Goal: Task Accomplishment & Management: Complete application form

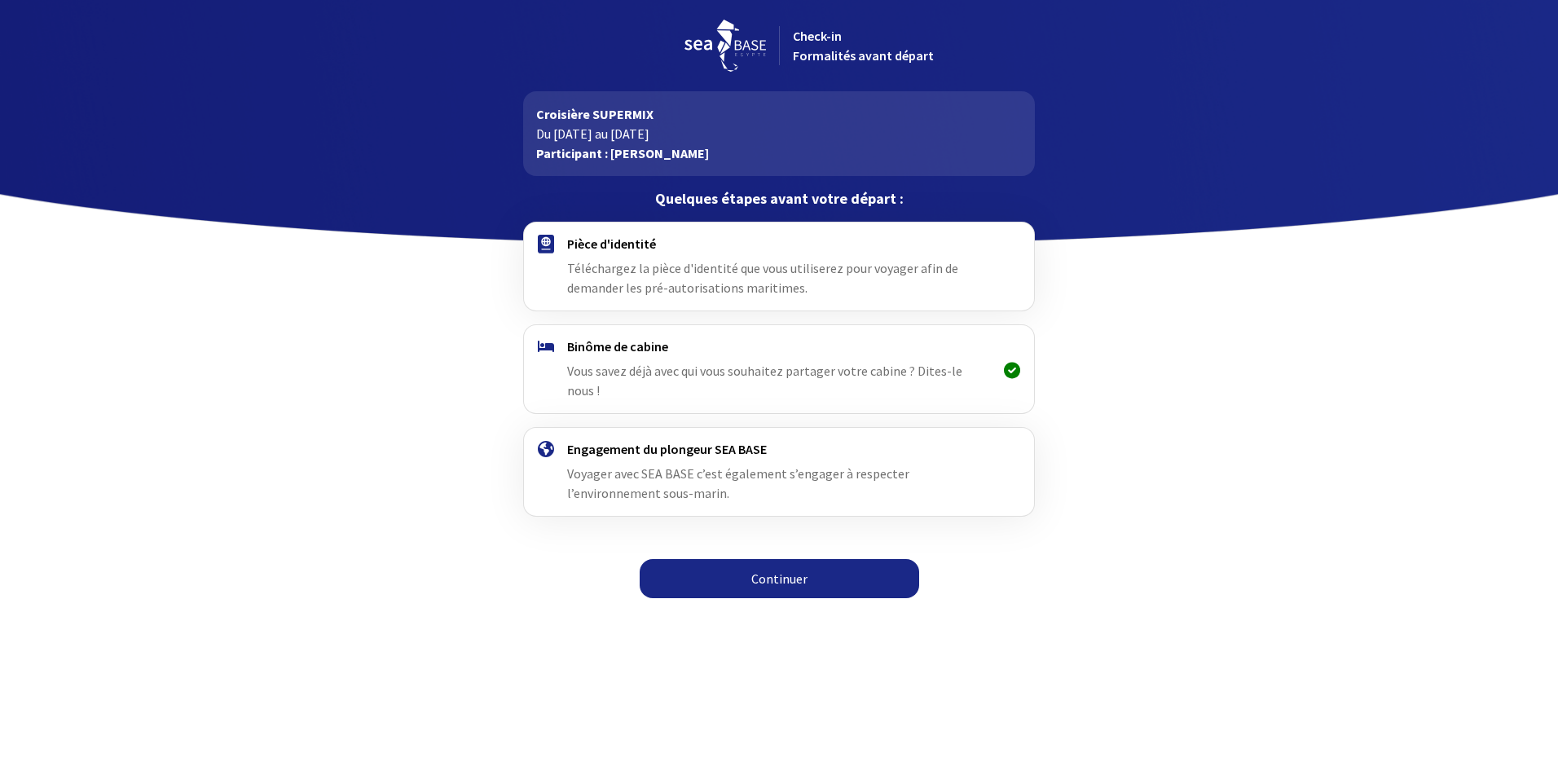
click at [784, 560] on link "Continuer" at bounding box center [779, 579] width 280 height 39
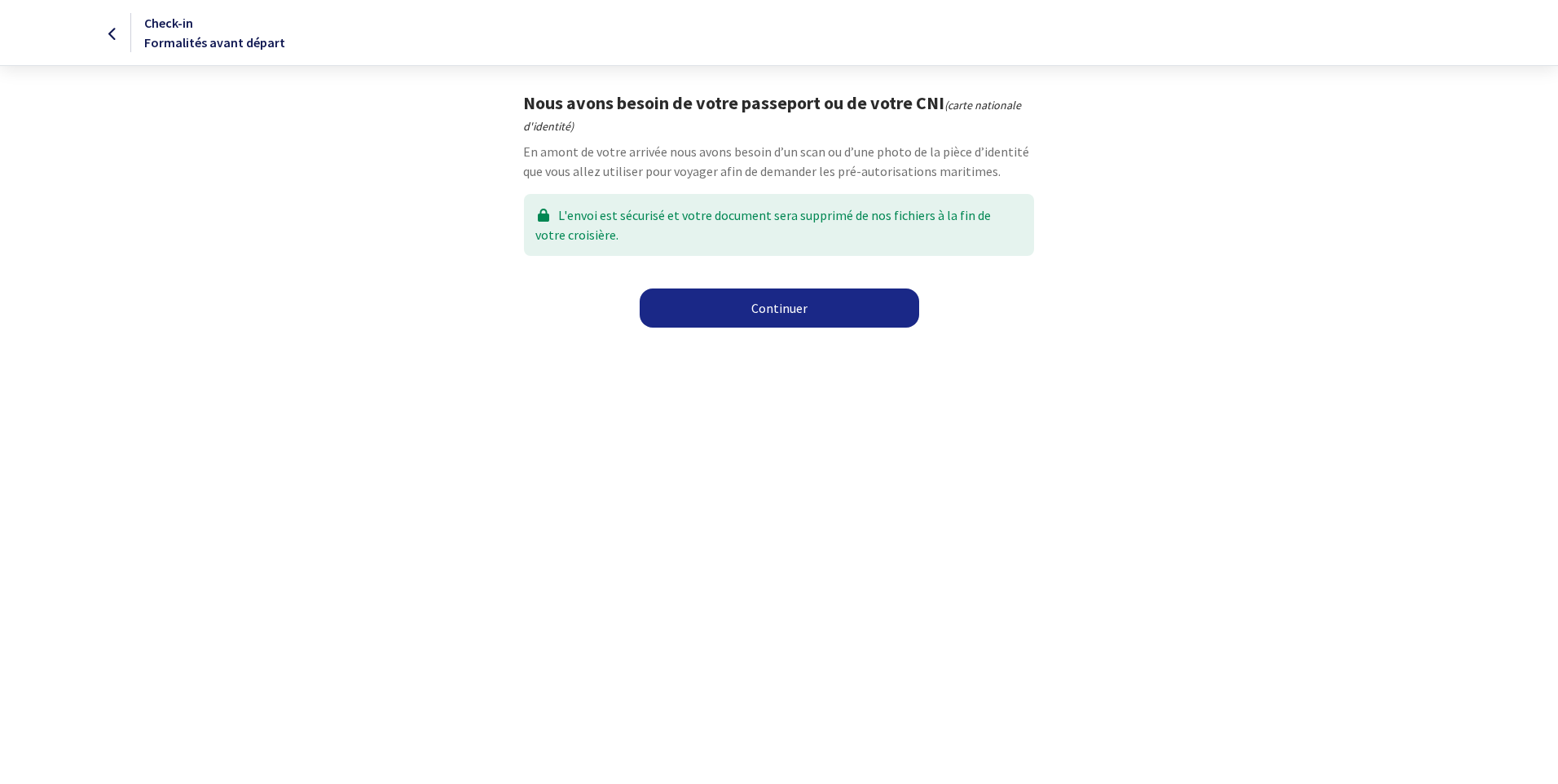
click at [798, 302] on link "Continuer" at bounding box center [779, 308] width 280 height 39
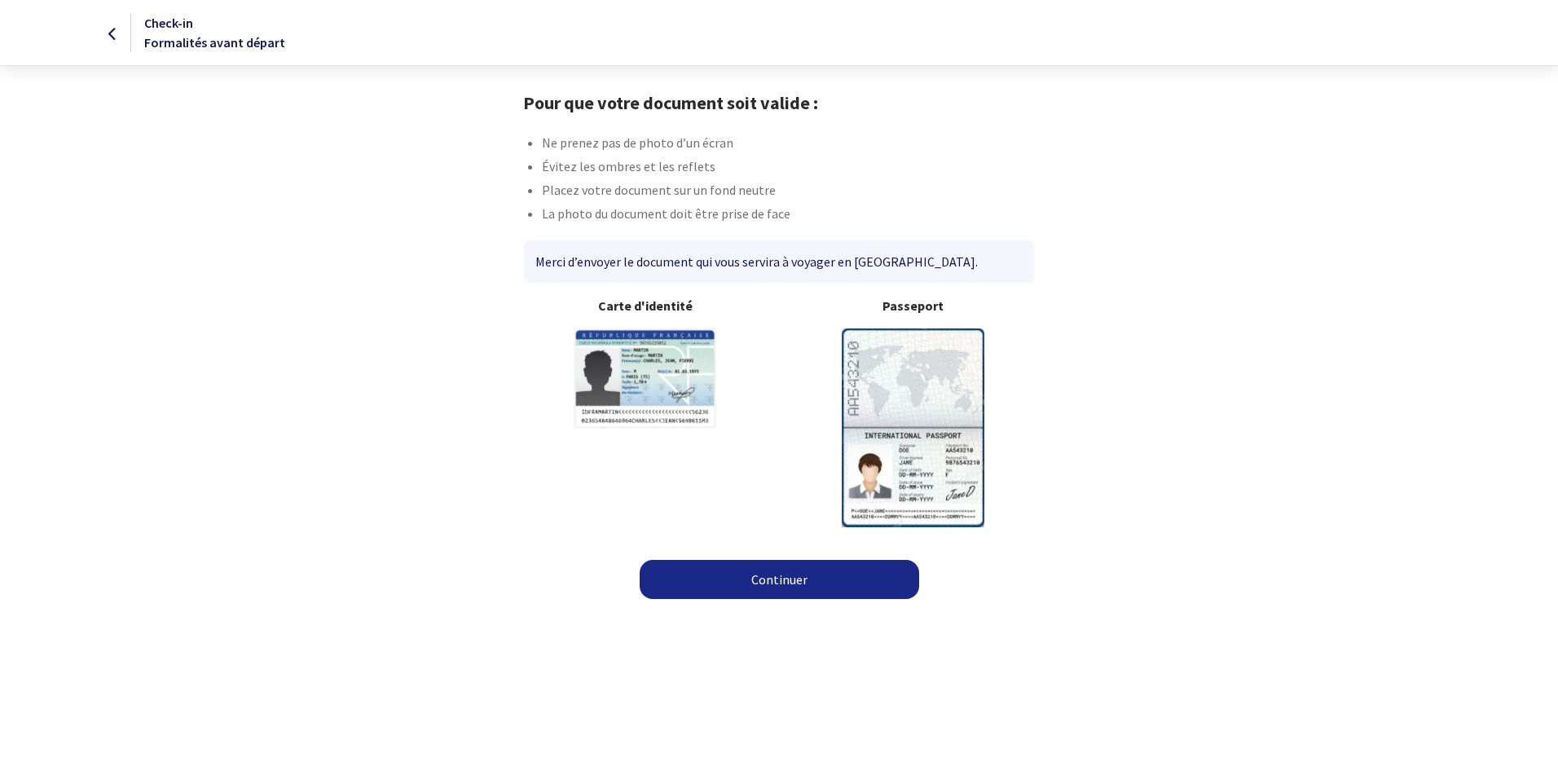
click at [908, 346] on img at bounding box center [913, 428] width 143 height 198
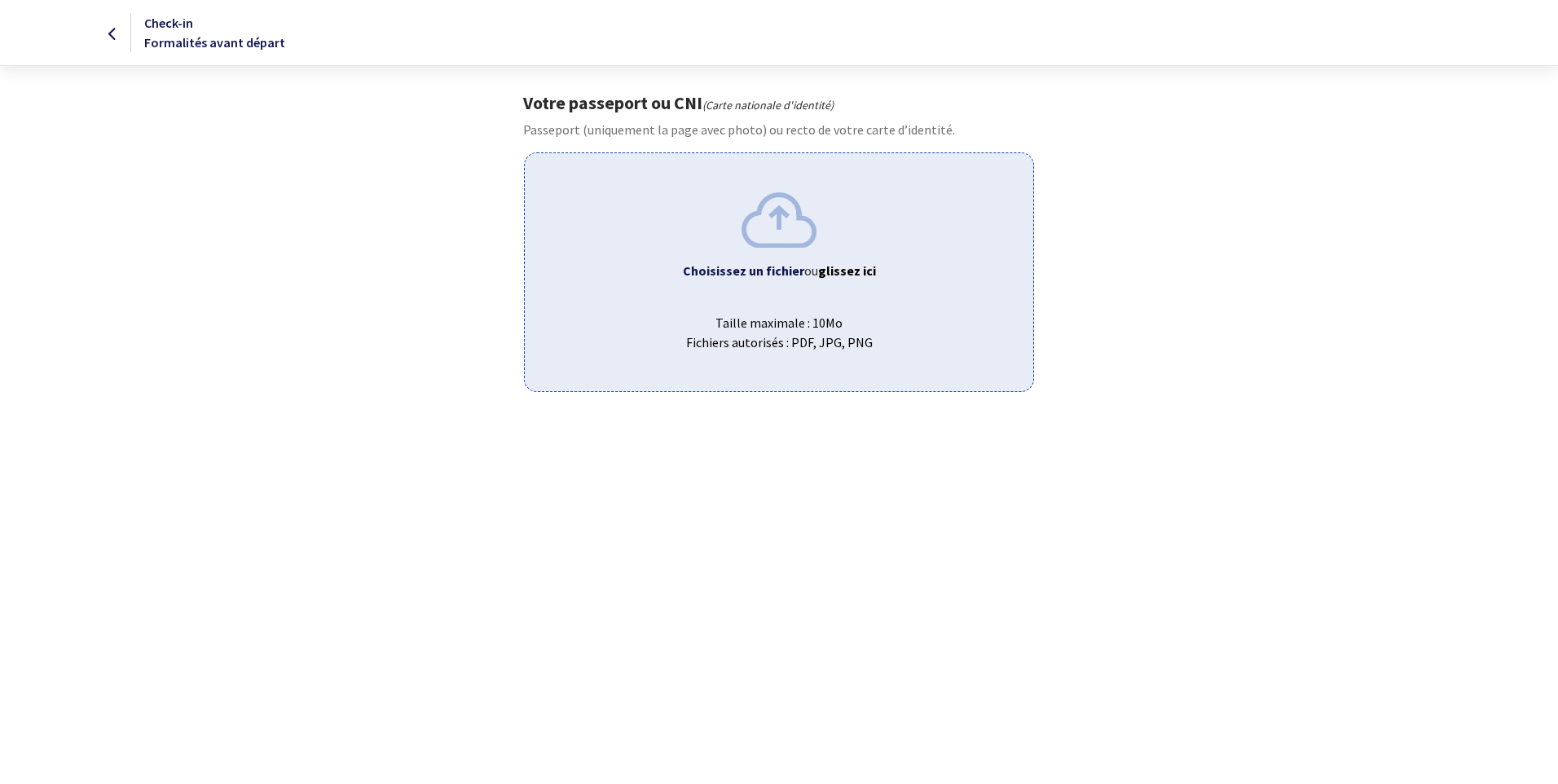
click at [791, 281] on div "Choisissez un fichier ou glissez ici Taille maximale : 10Mo Fichiers autorisés …" at bounding box center [779, 272] width 509 height 239
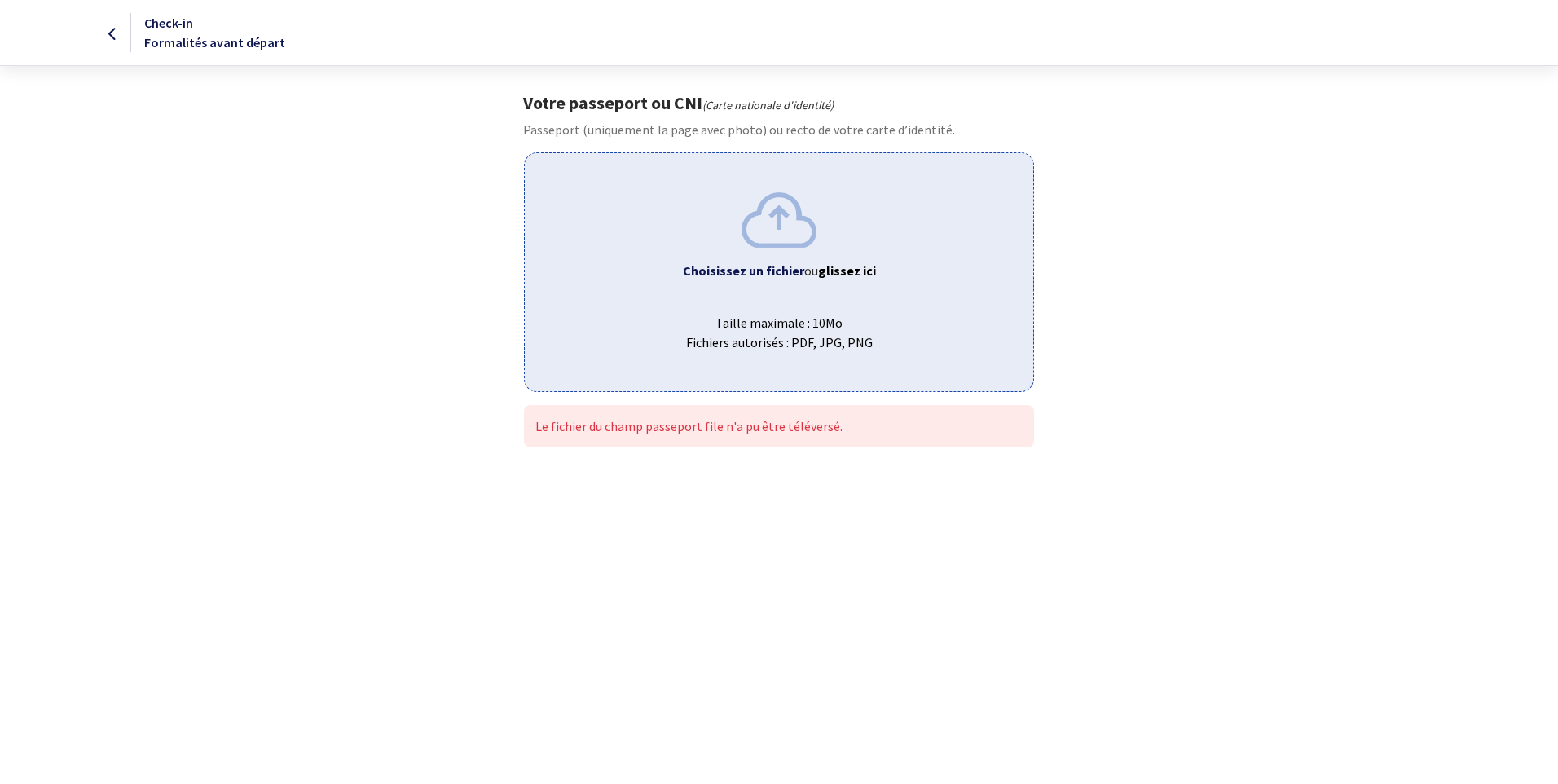
click at [107, 32] on div at bounding box center [66, 32] width 130 height 19
click at [111, 34] on icon at bounding box center [113, 34] width 9 height 1
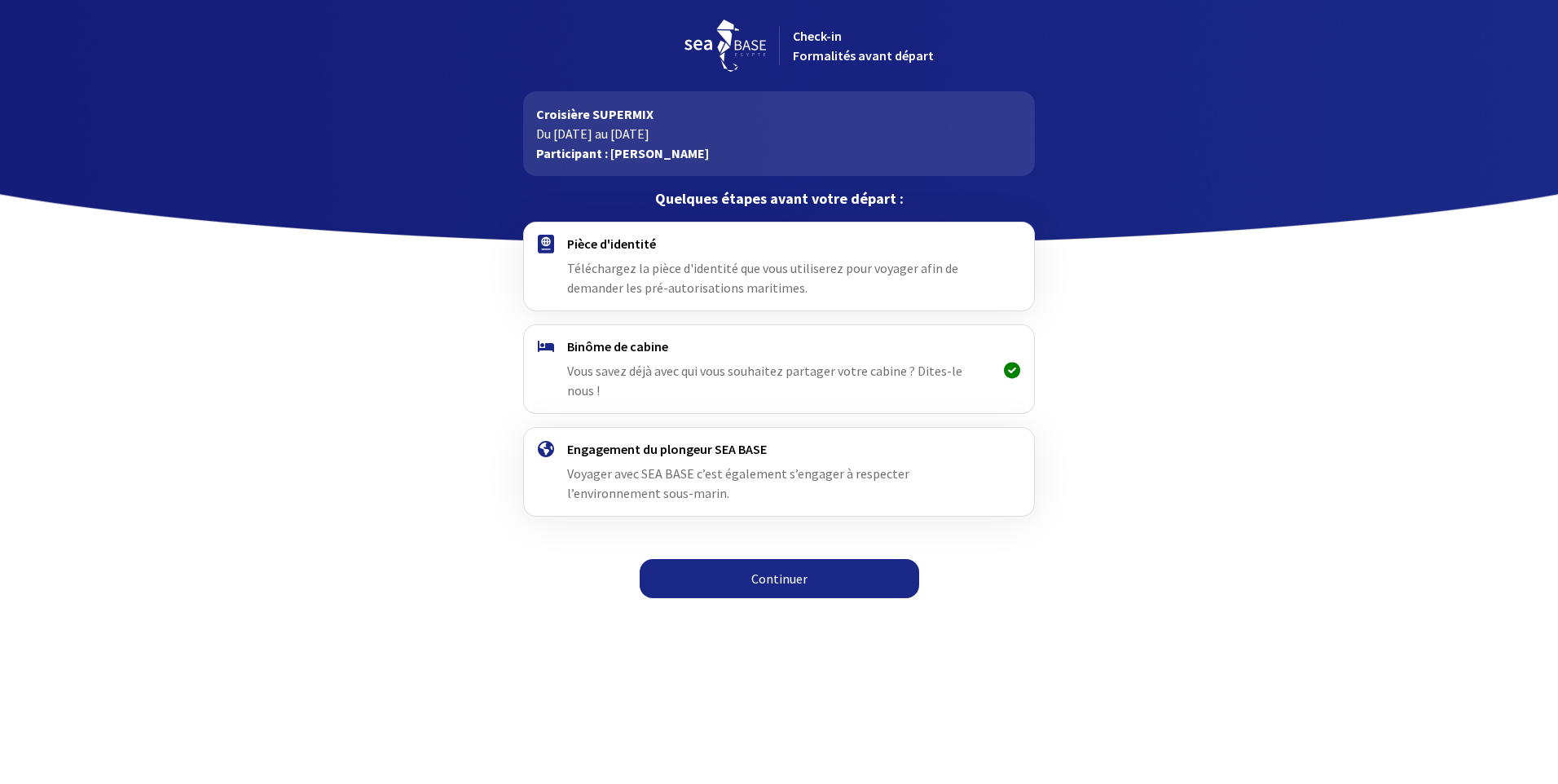
click at [788, 575] on link "Continuer" at bounding box center [779, 579] width 280 height 39
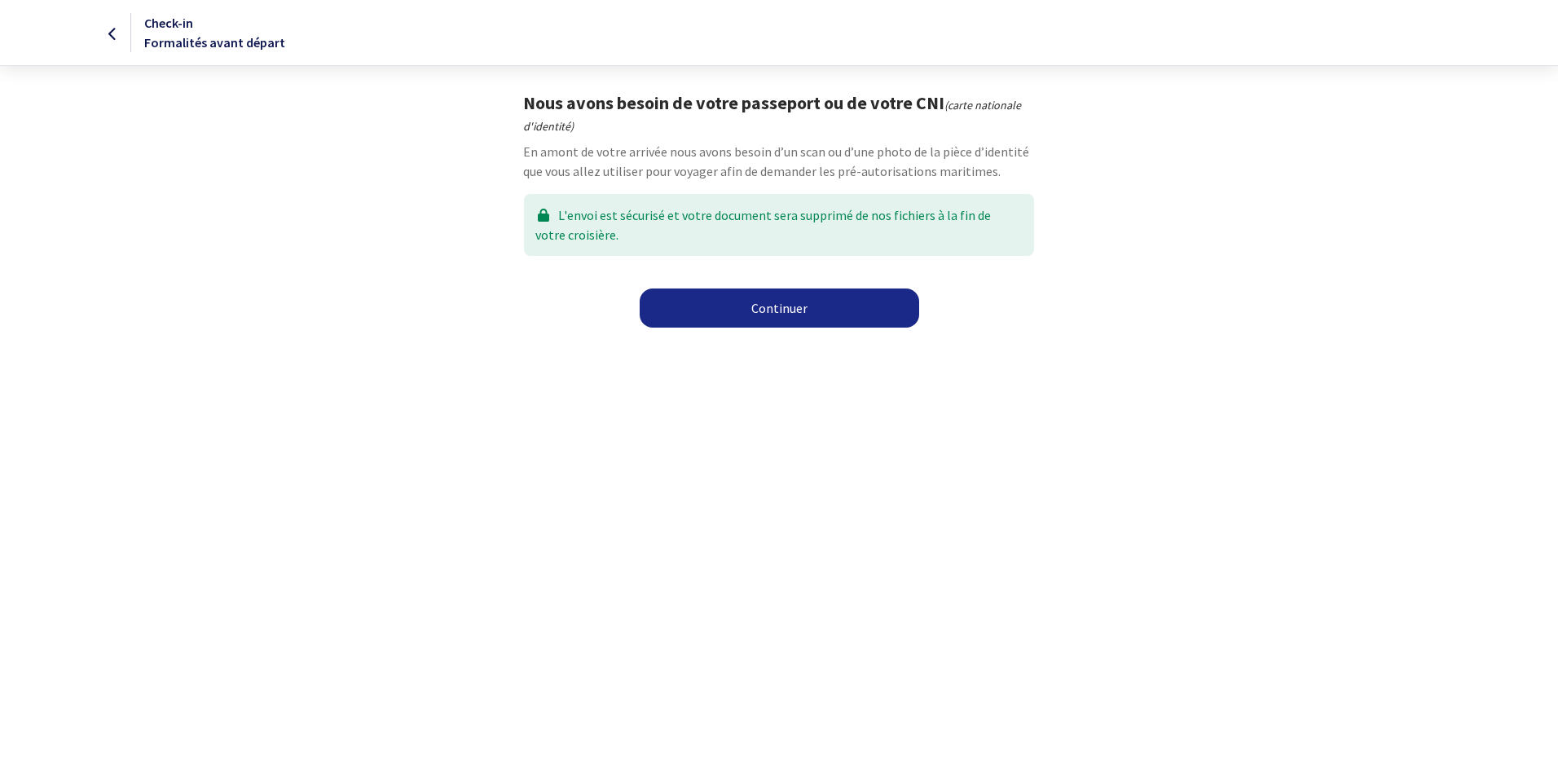
click at [792, 309] on link "Continuer" at bounding box center [779, 308] width 280 height 39
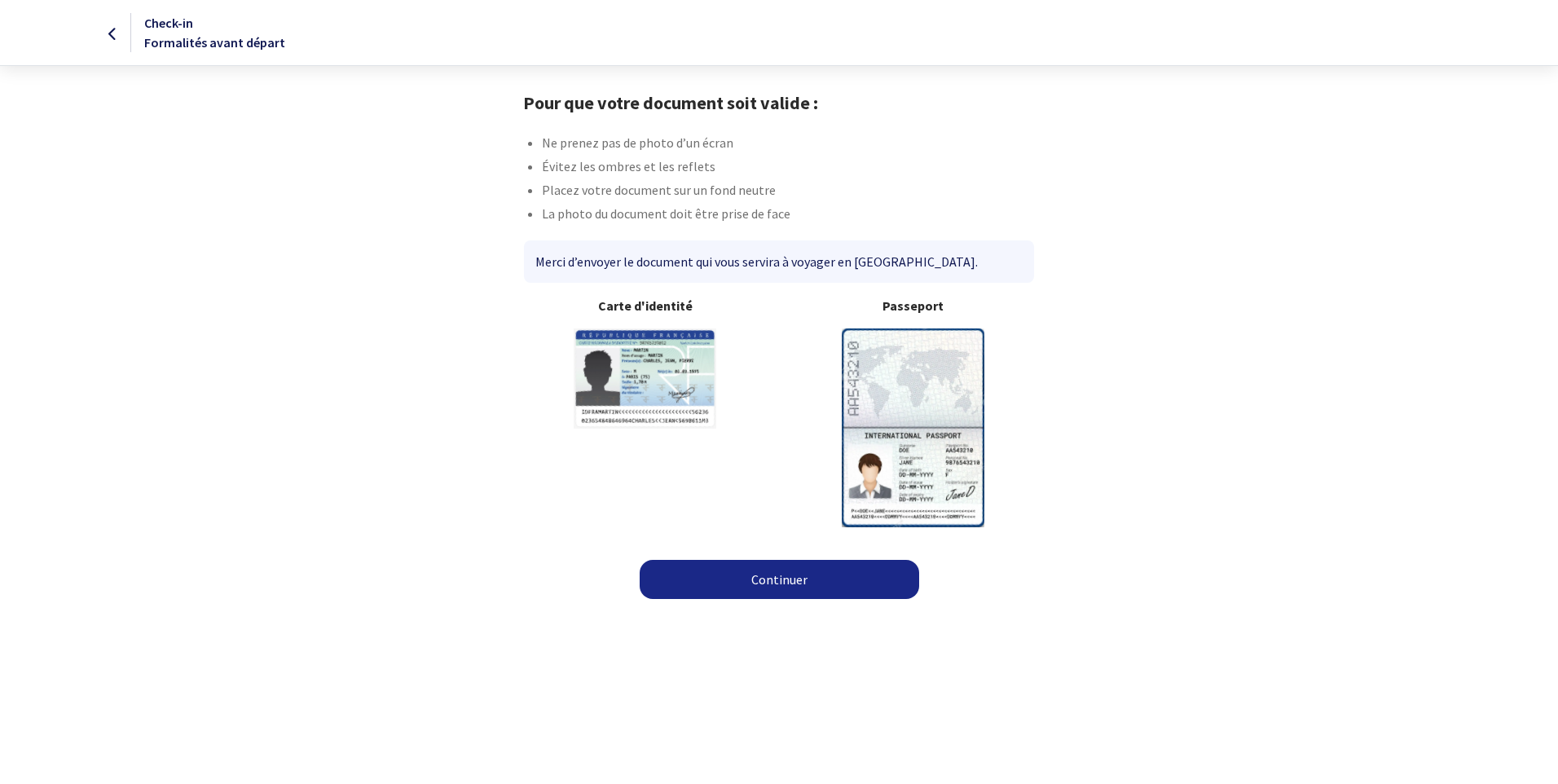
click at [845, 588] on link "Continuer" at bounding box center [779, 579] width 280 height 39
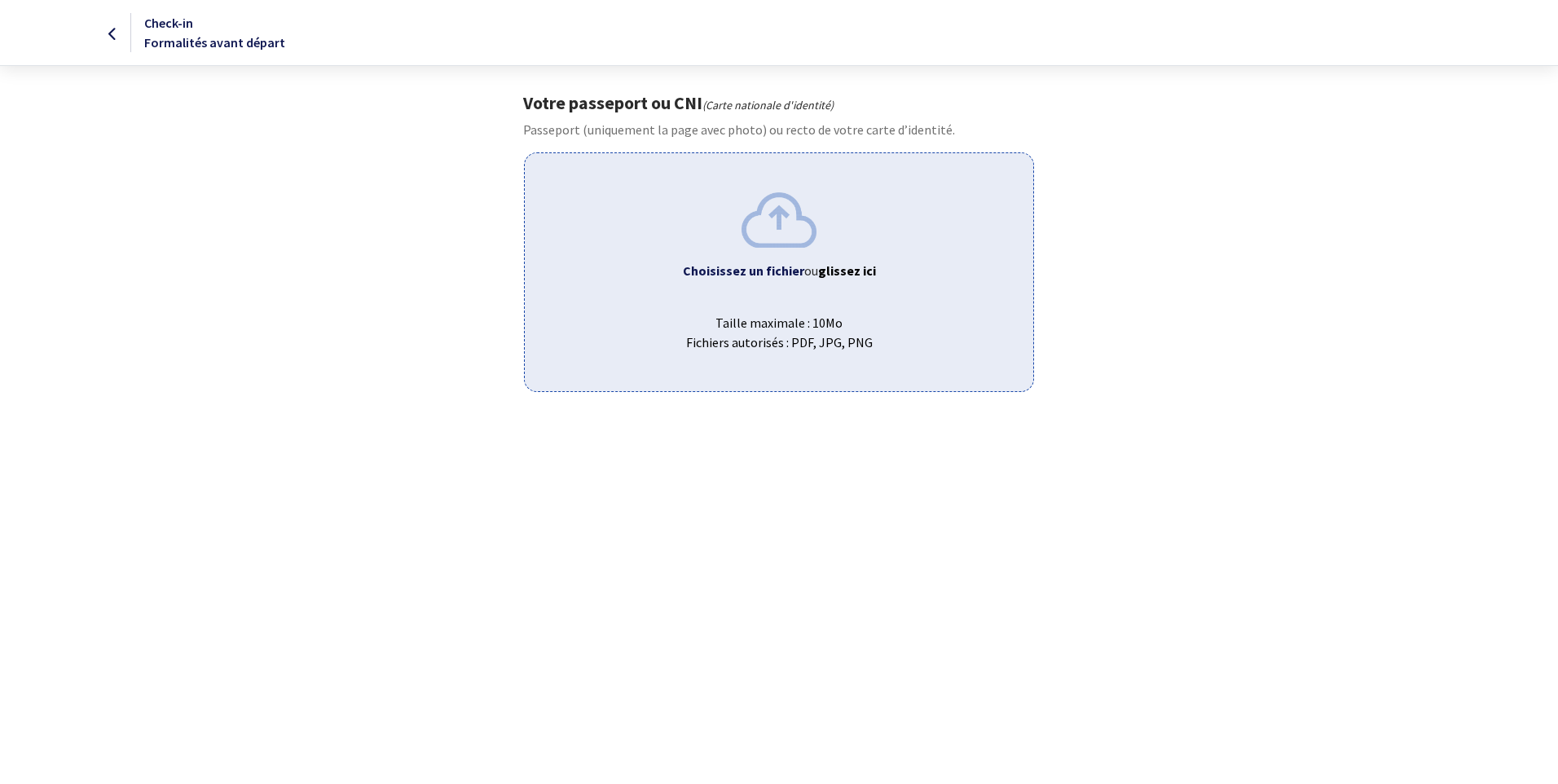
click at [812, 244] on img at bounding box center [779, 219] width 75 height 55
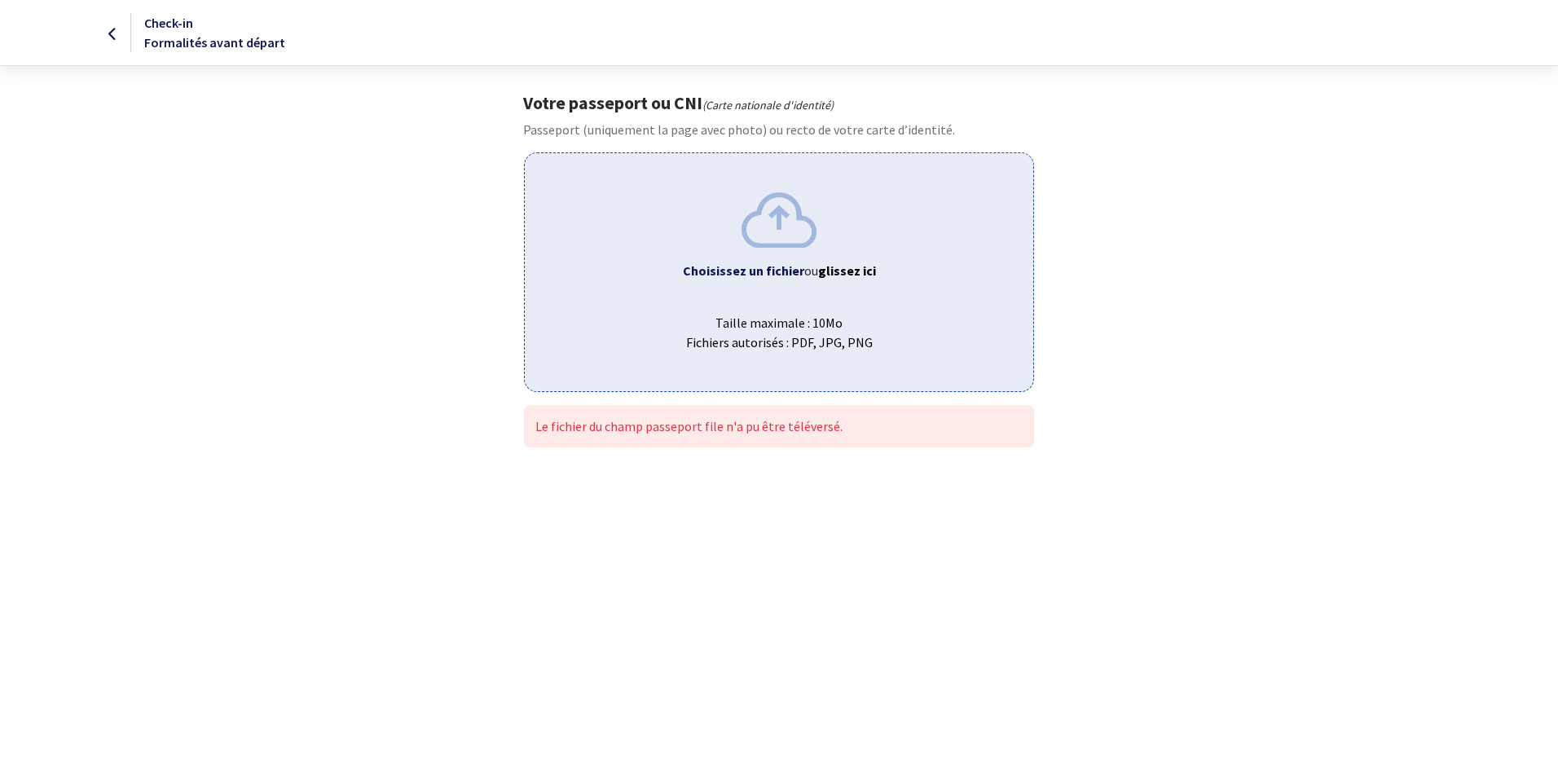
click at [113, 34] on icon at bounding box center [113, 34] width 9 height 1
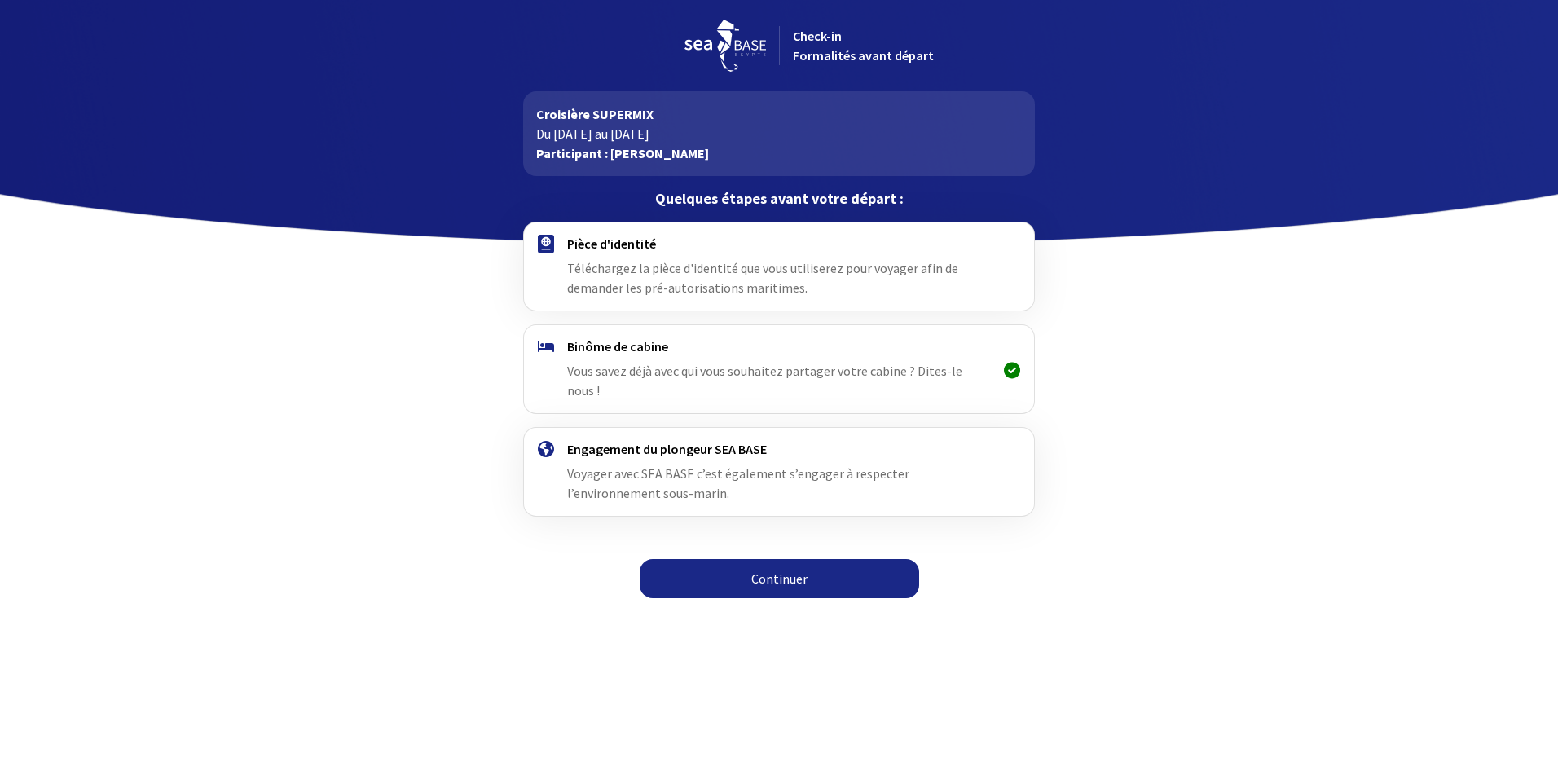
click at [812, 563] on link "Continuer" at bounding box center [779, 579] width 280 height 39
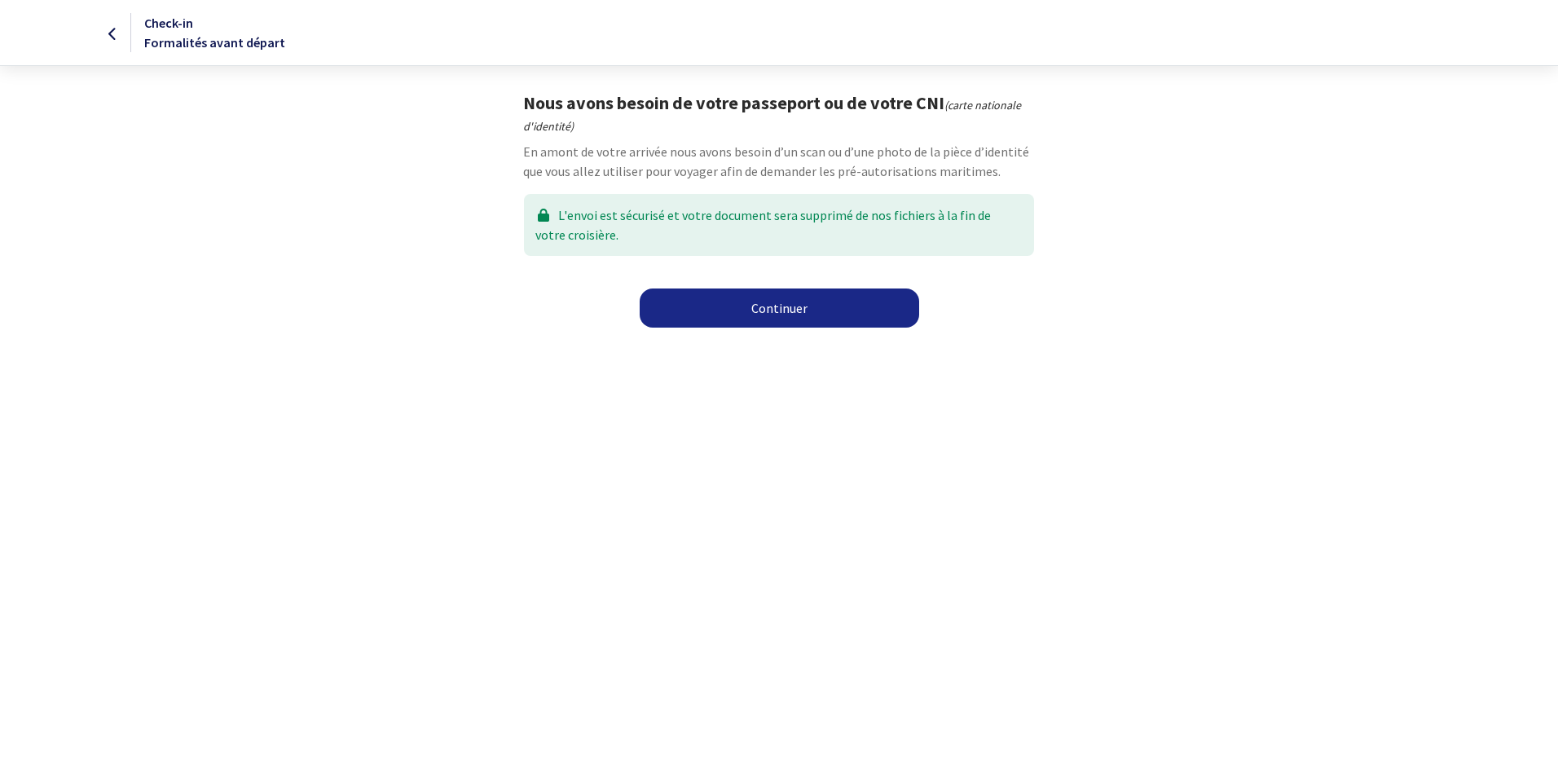
click at [775, 310] on link "Continuer" at bounding box center [779, 308] width 280 height 39
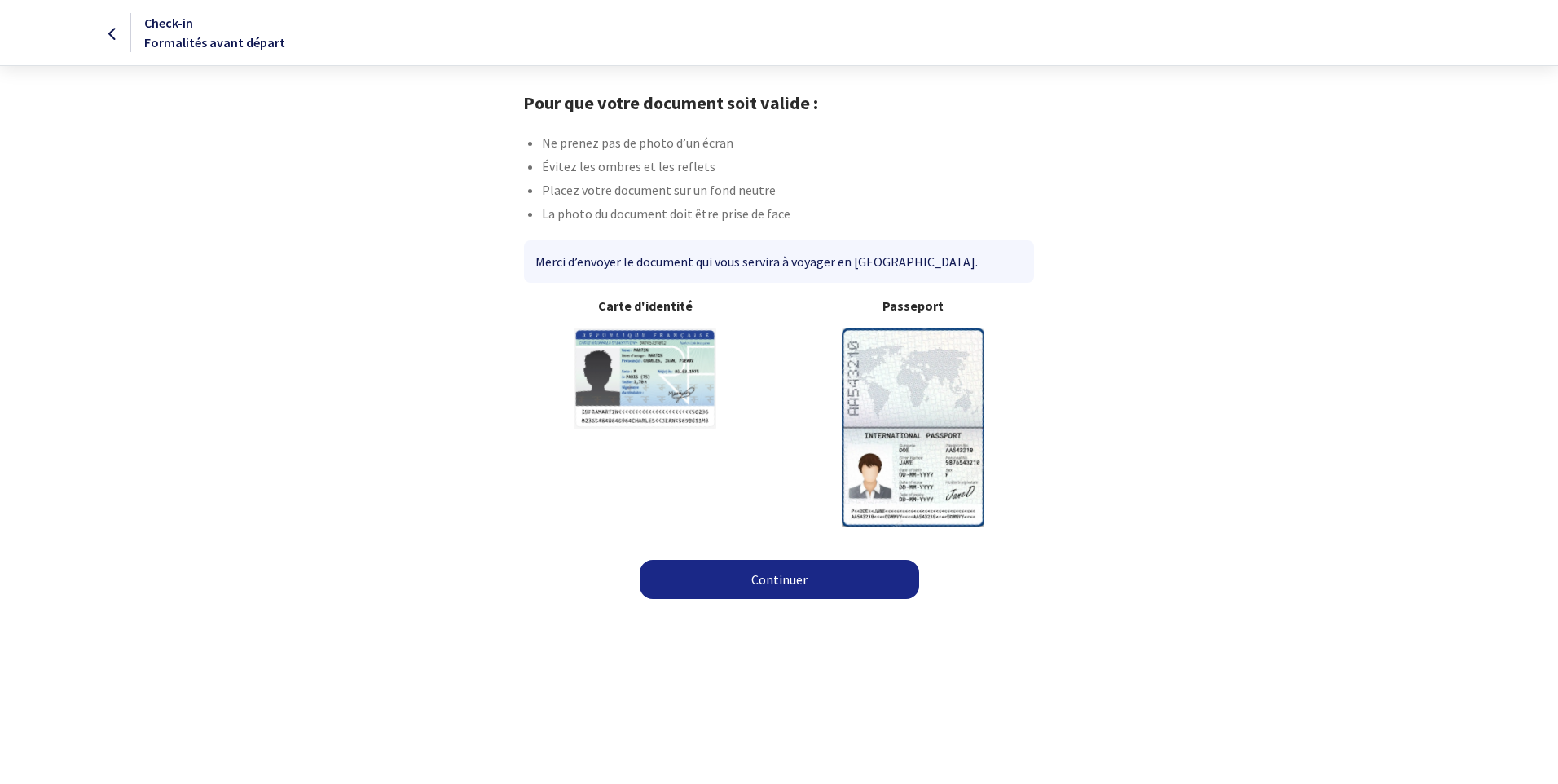
click at [789, 578] on link "Continuer" at bounding box center [779, 579] width 280 height 39
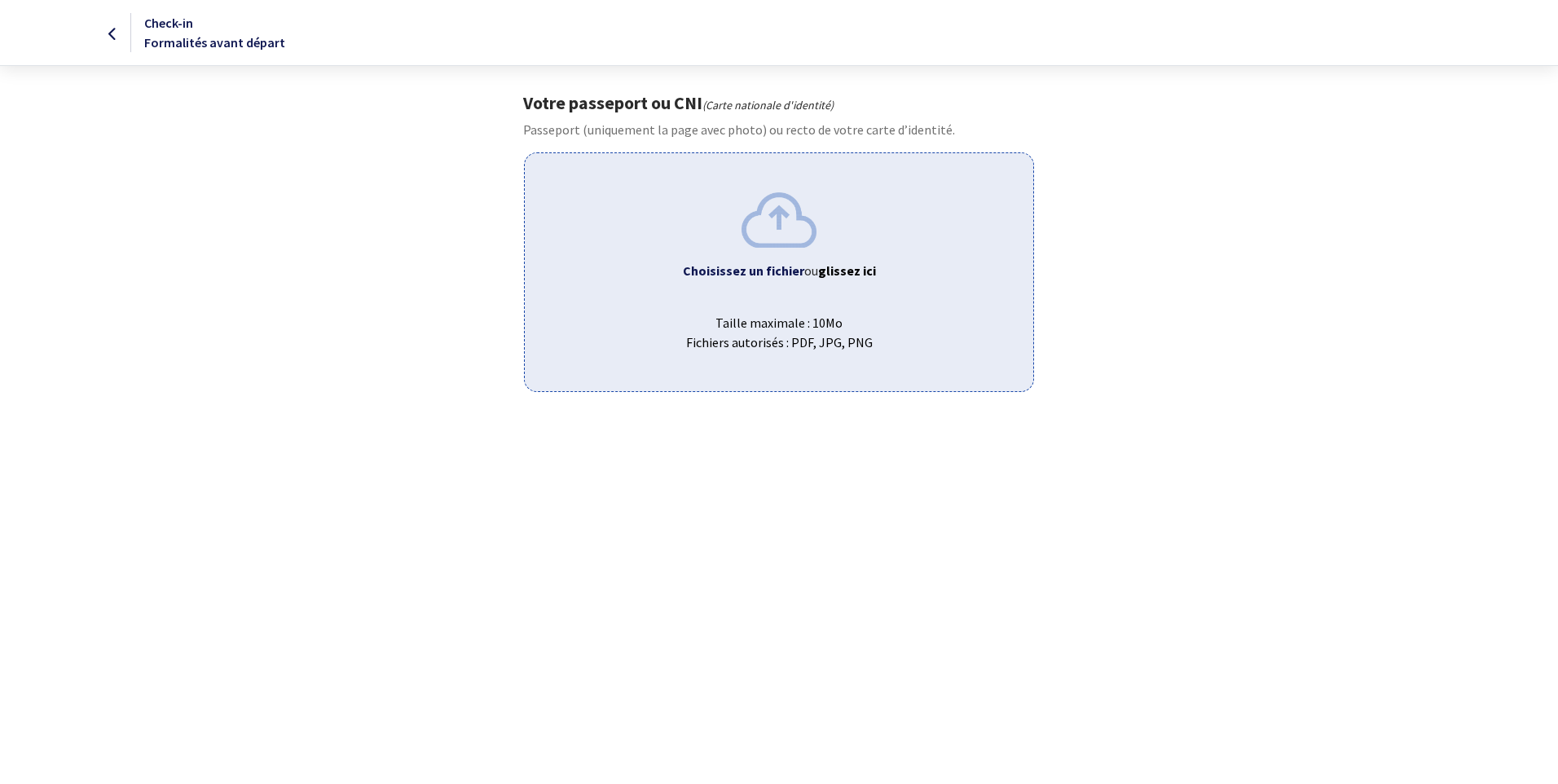
click at [803, 325] on span "Taille maximale : 10Mo Fichiers autorisés : PDF, JPG, PNG" at bounding box center [779, 326] width 481 height 52
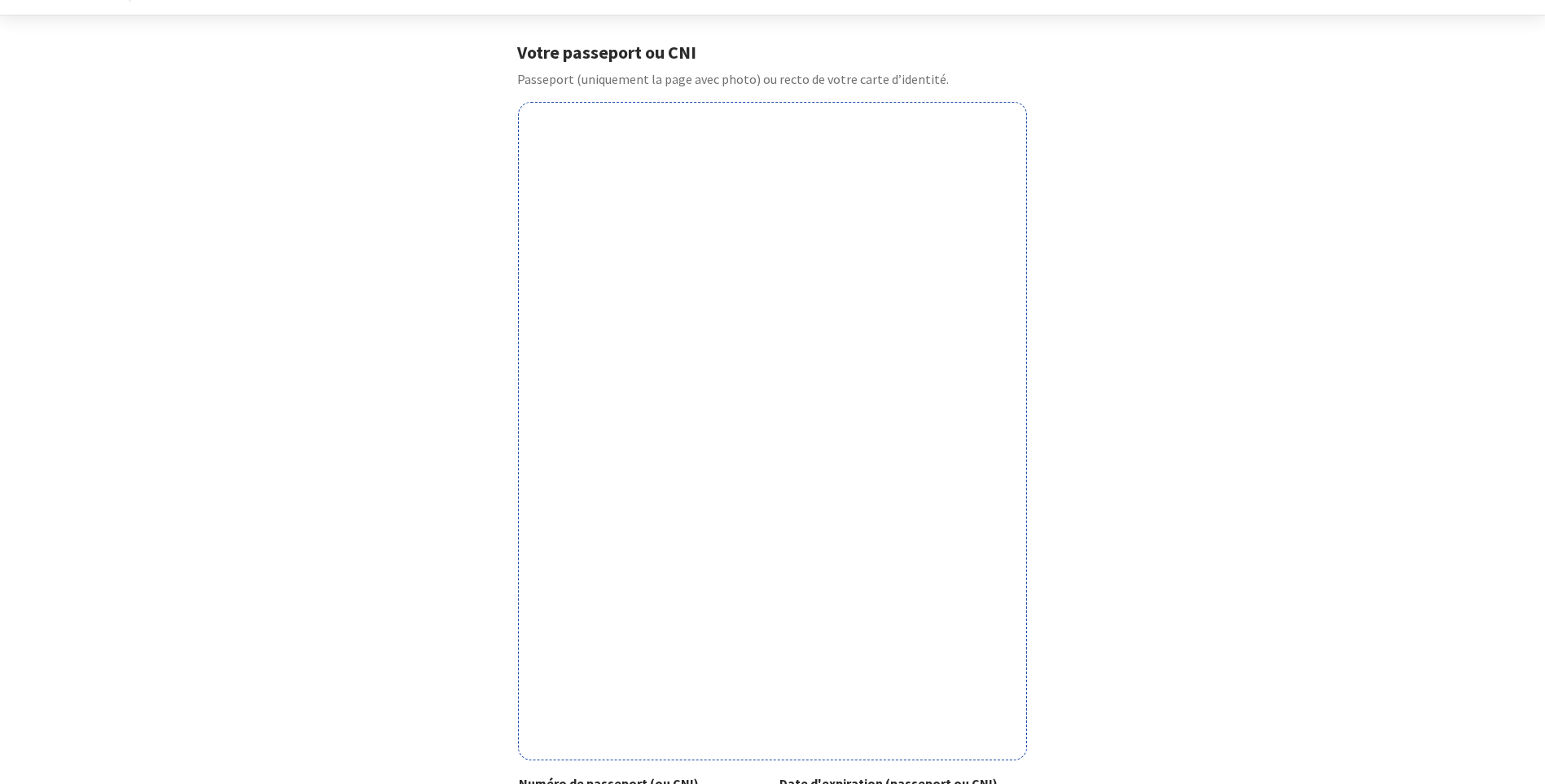
scroll to position [316, 0]
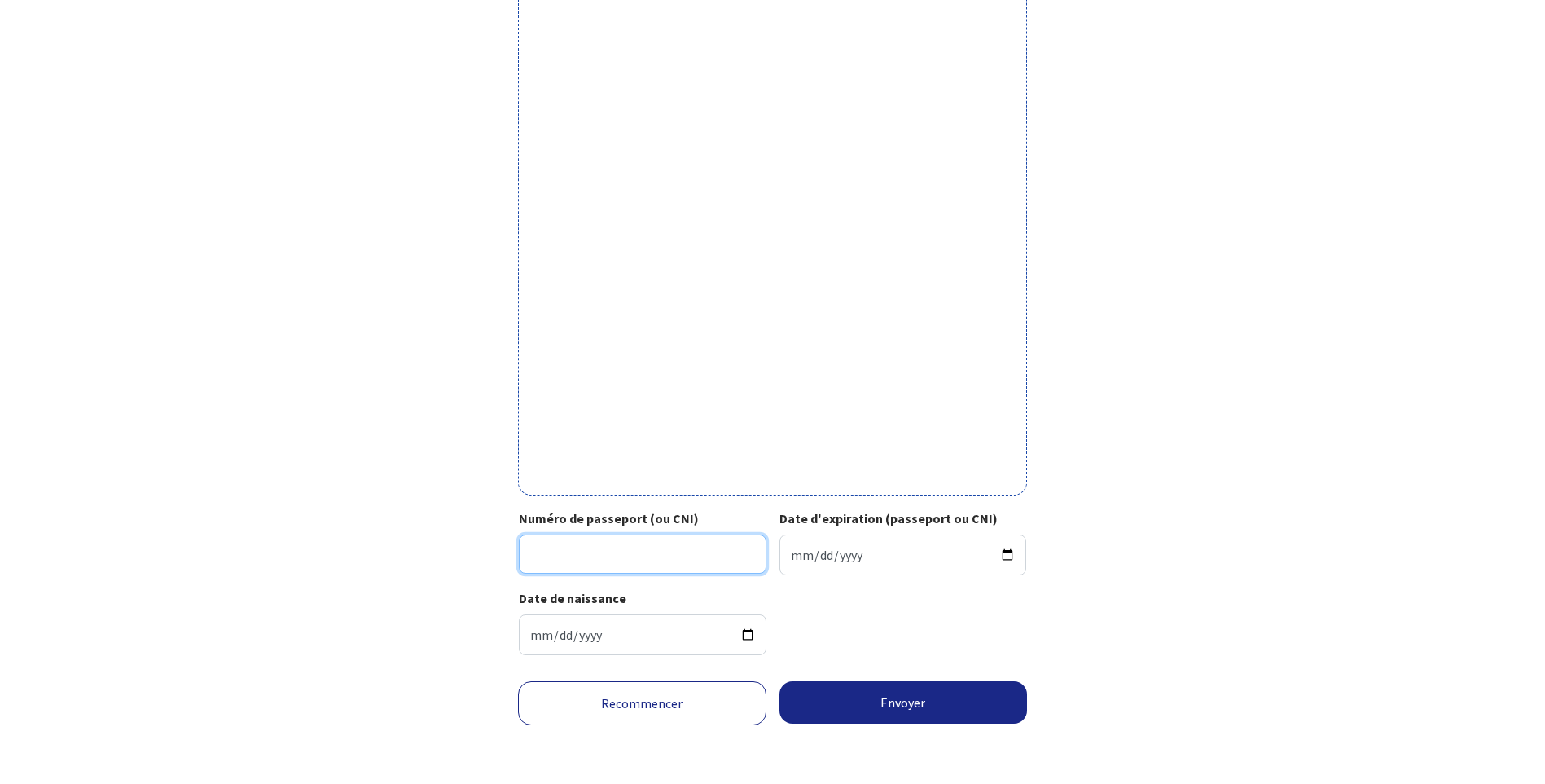
click at [580, 547] on input "Numéro de passeport (ou CNI)" at bounding box center [643, 554] width 248 height 39
type input "22AK58720"
click at [839, 548] on input "Date d'expiration (passeport ou CNI)" at bounding box center [903, 554] width 248 height 41
click at [788, 562] on input "Date d'expiration (passeport ou CNI)" at bounding box center [903, 554] width 248 height 41
click at [804, 544] on input "Date d'expiration (passeport ou CNI)" at bounding box center [903, 554] width 248 height 41
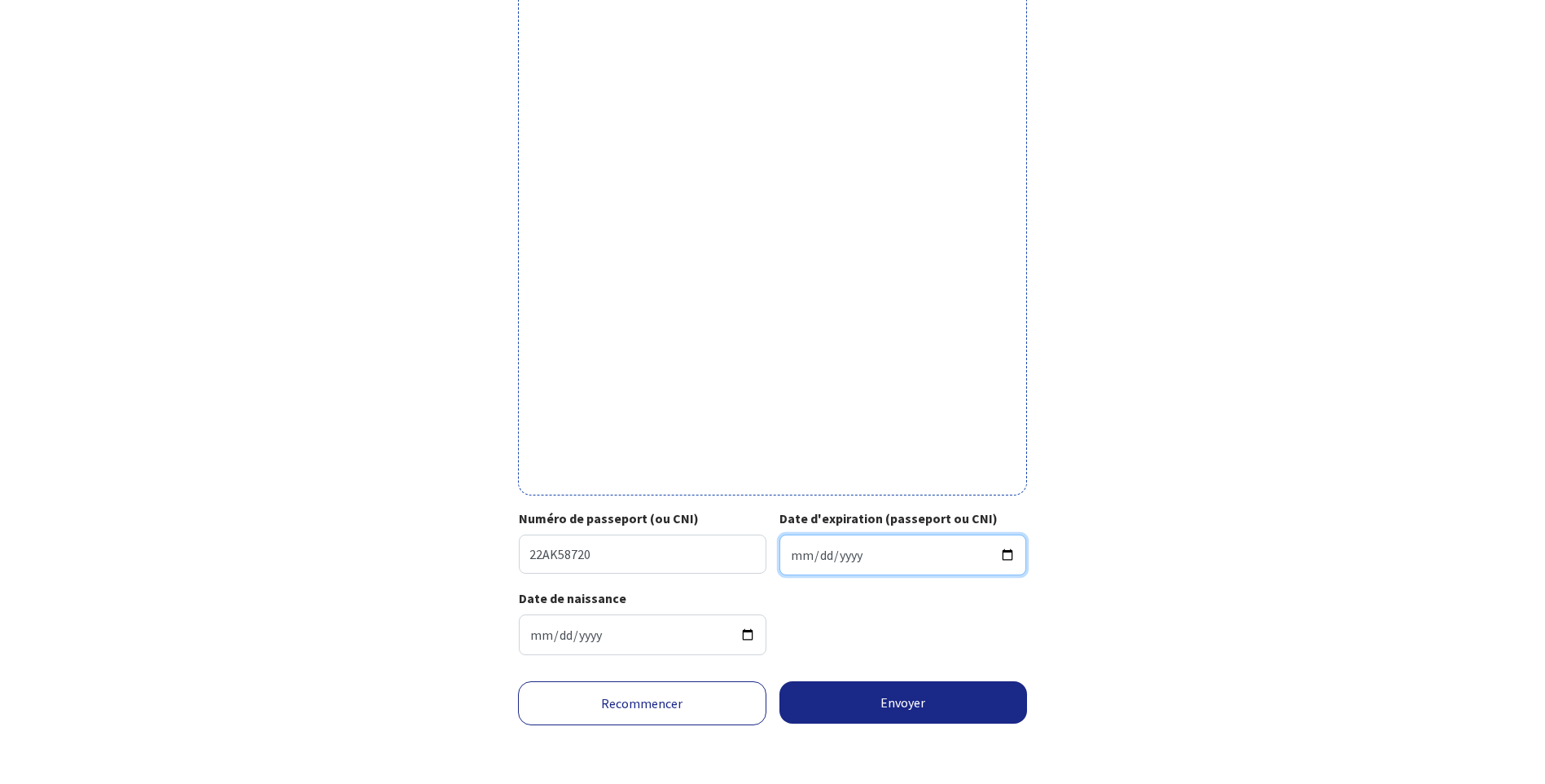
click at [1005, 556] on input "Date d'expiration (passeport ou CNI)" at bounding box center [903, 554] width 248 height 41
type input "2032-03-01"
click at [929, 710] on button "Envoyer" at bounding box center [903, 703] width 248 height 43
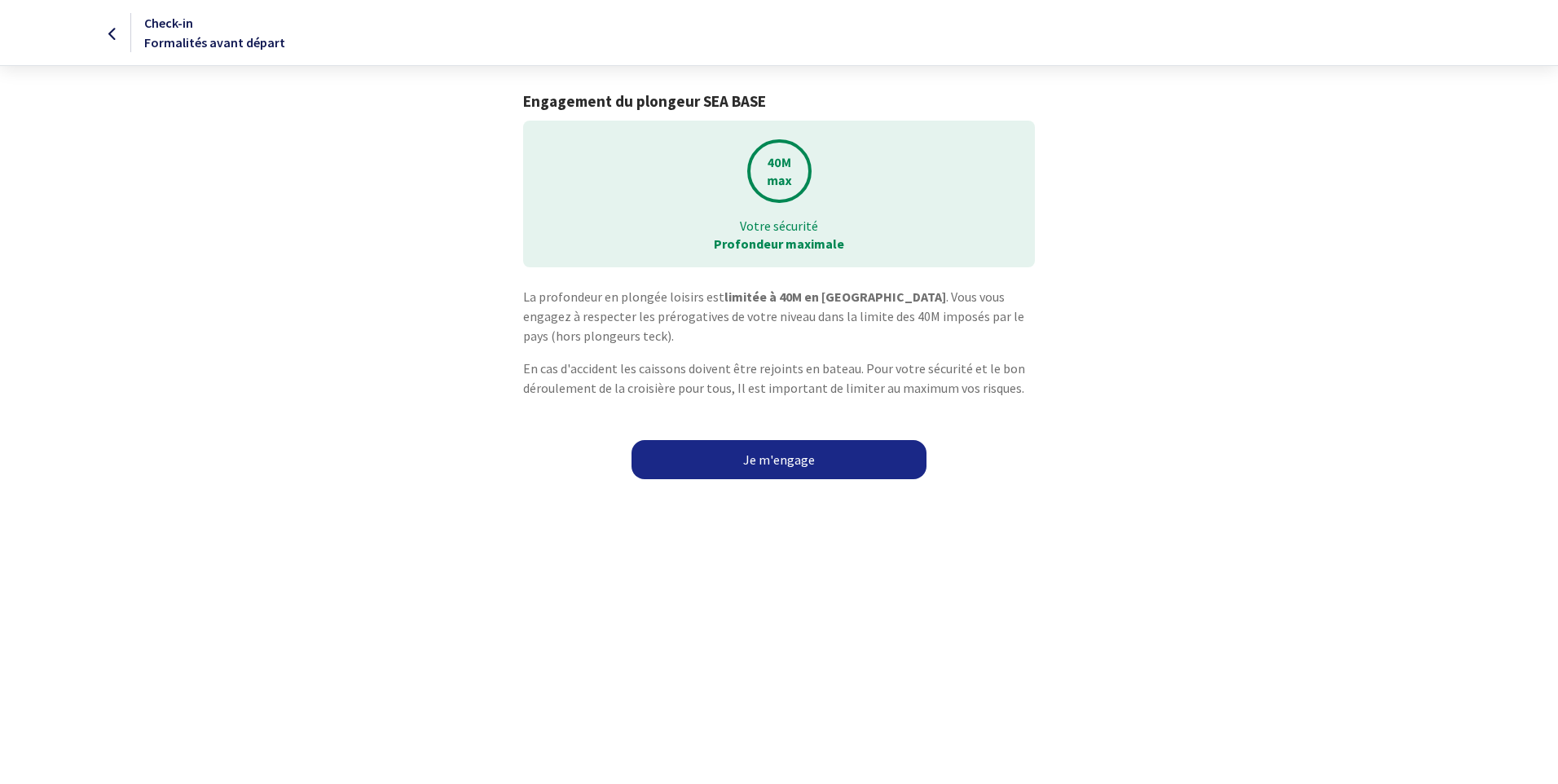
click at [788, 466] on link "Je m'engage" at bounding box center [779, 459] width 295 height 39
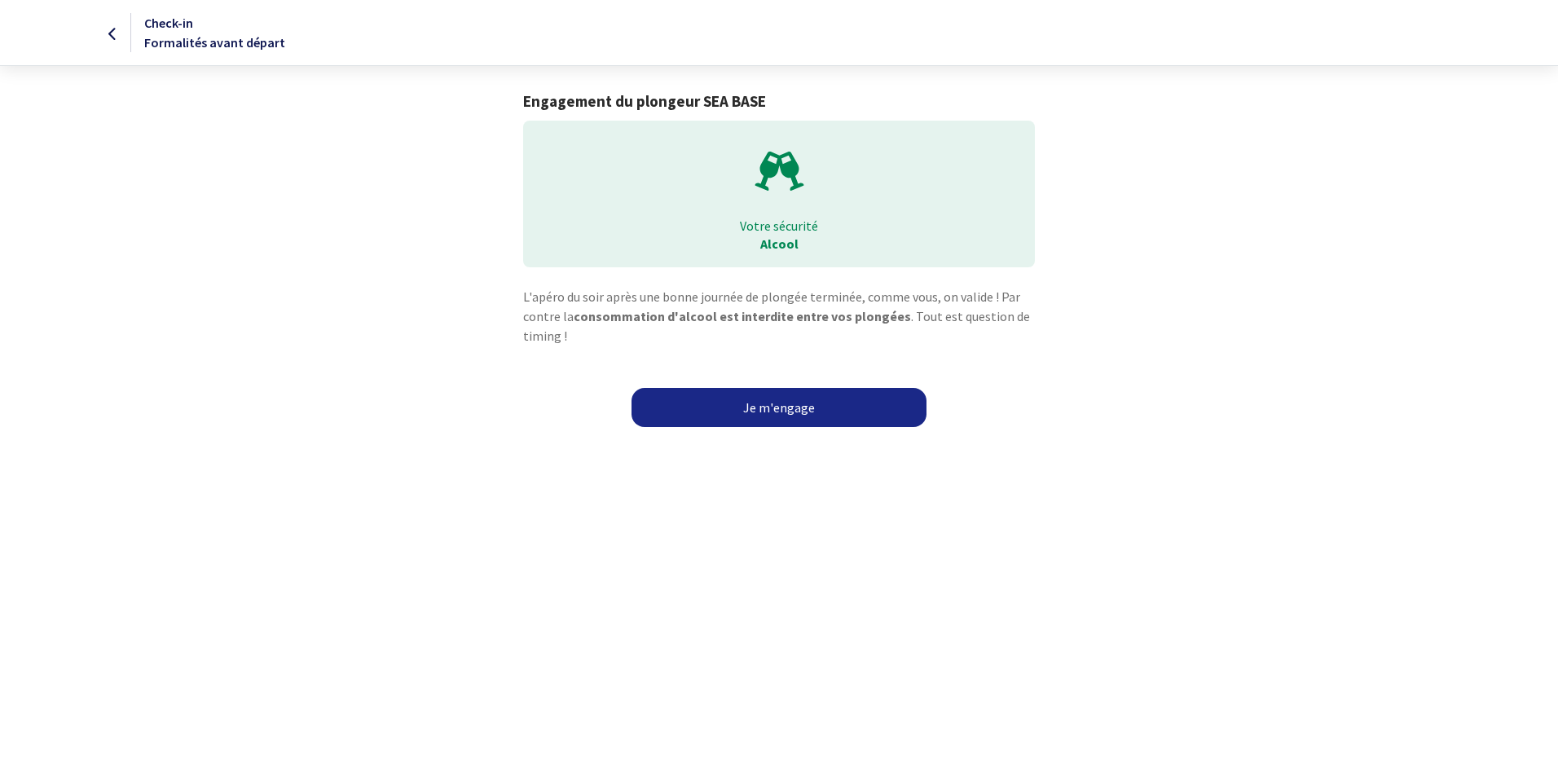
click at [779, 402] on link "Je m'engage" at bounding box center [779, 407] width 295 height 39
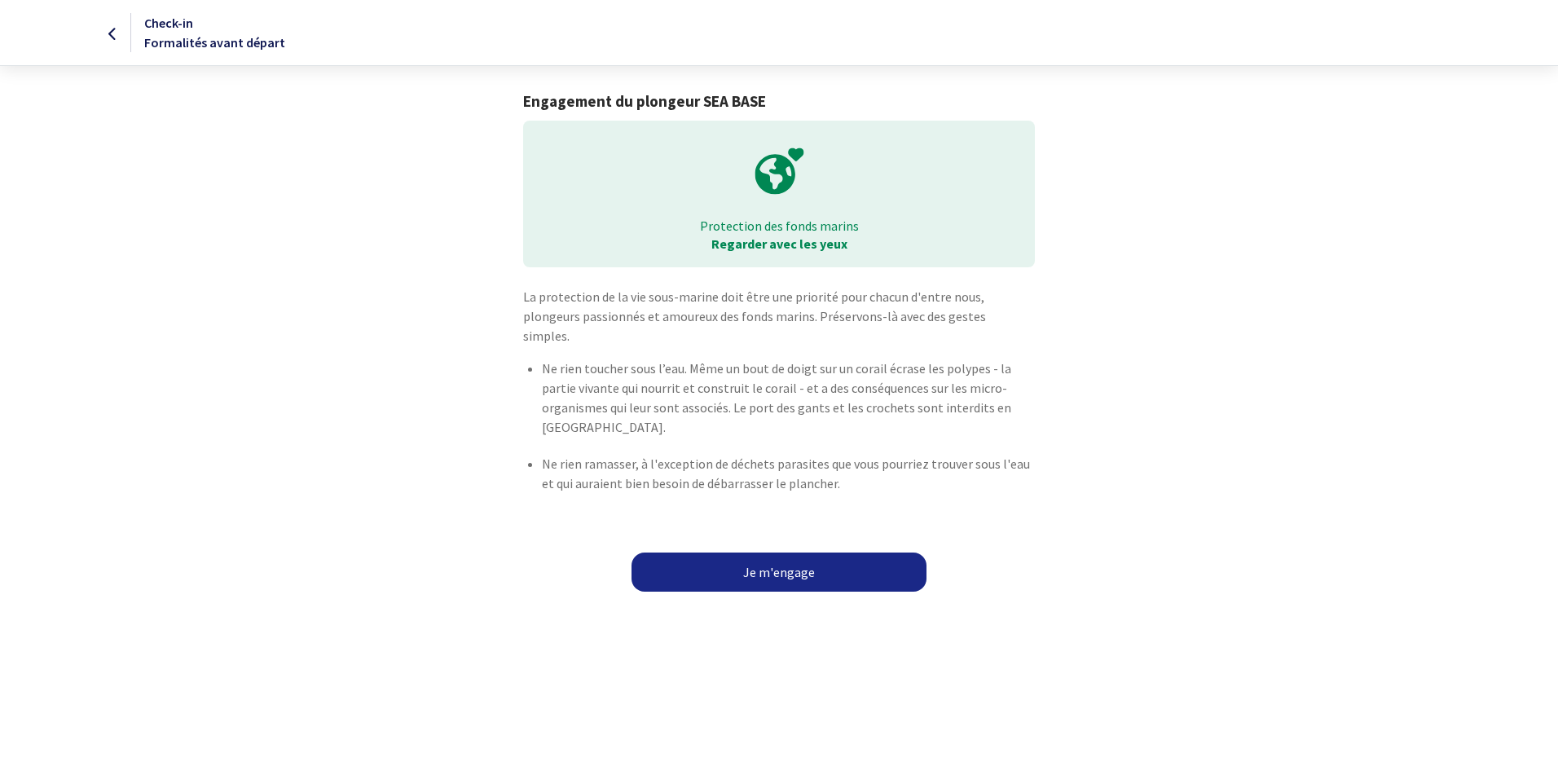
click at [769, 553] on link "Je m'engage" at bounding box center [779, 572] width 295 height 39
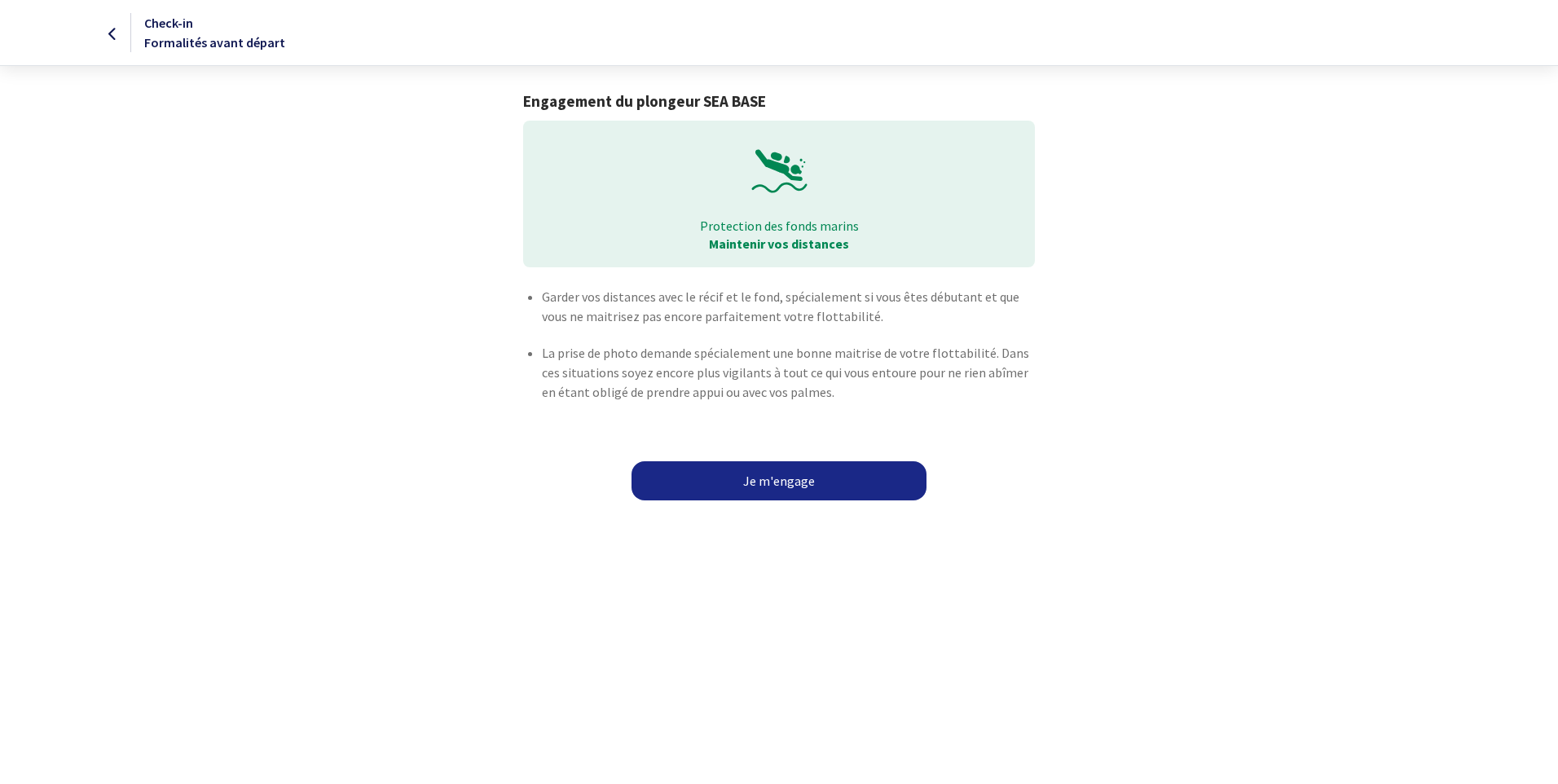
click at [771, 479] on link "Je m'engage" at bounding box center [779, 480] width 295 height 39
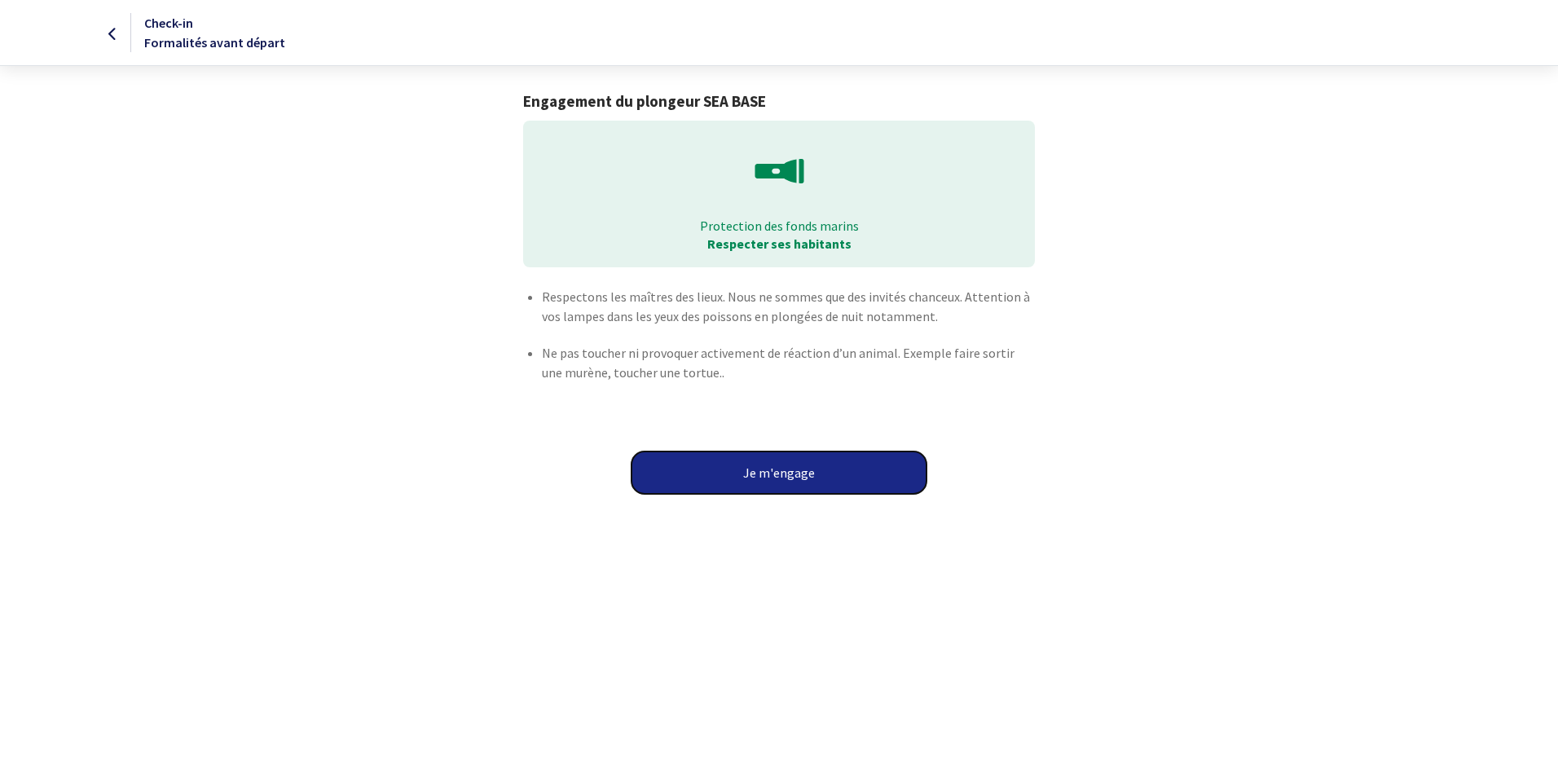
click at [771, 479] on button "Je m'engage" at bounding box center [779, 473] width 295 height 43
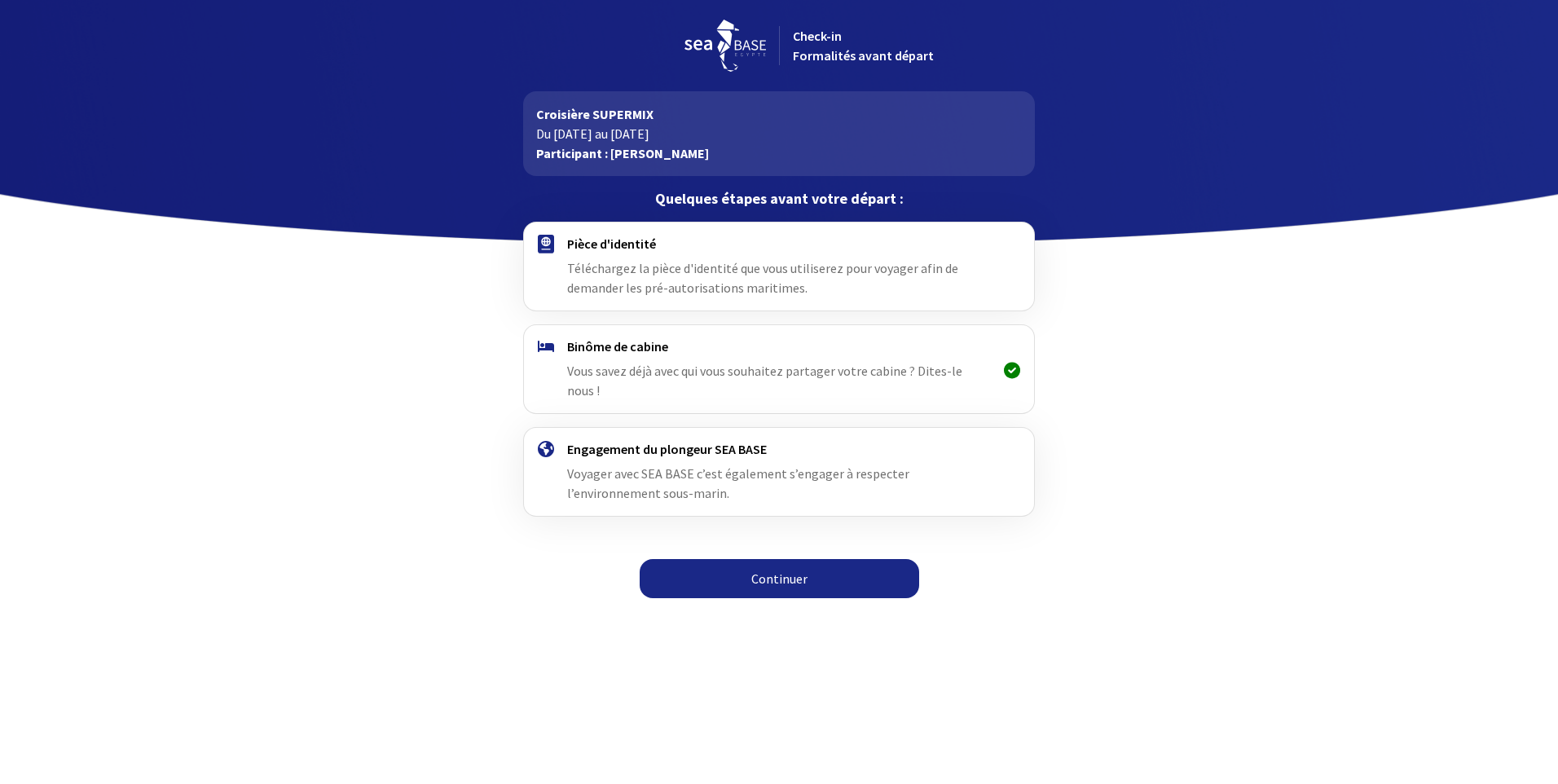
click at [813, 562] on link "Continuer" at bounding box center [779, 579] width 280 height 39
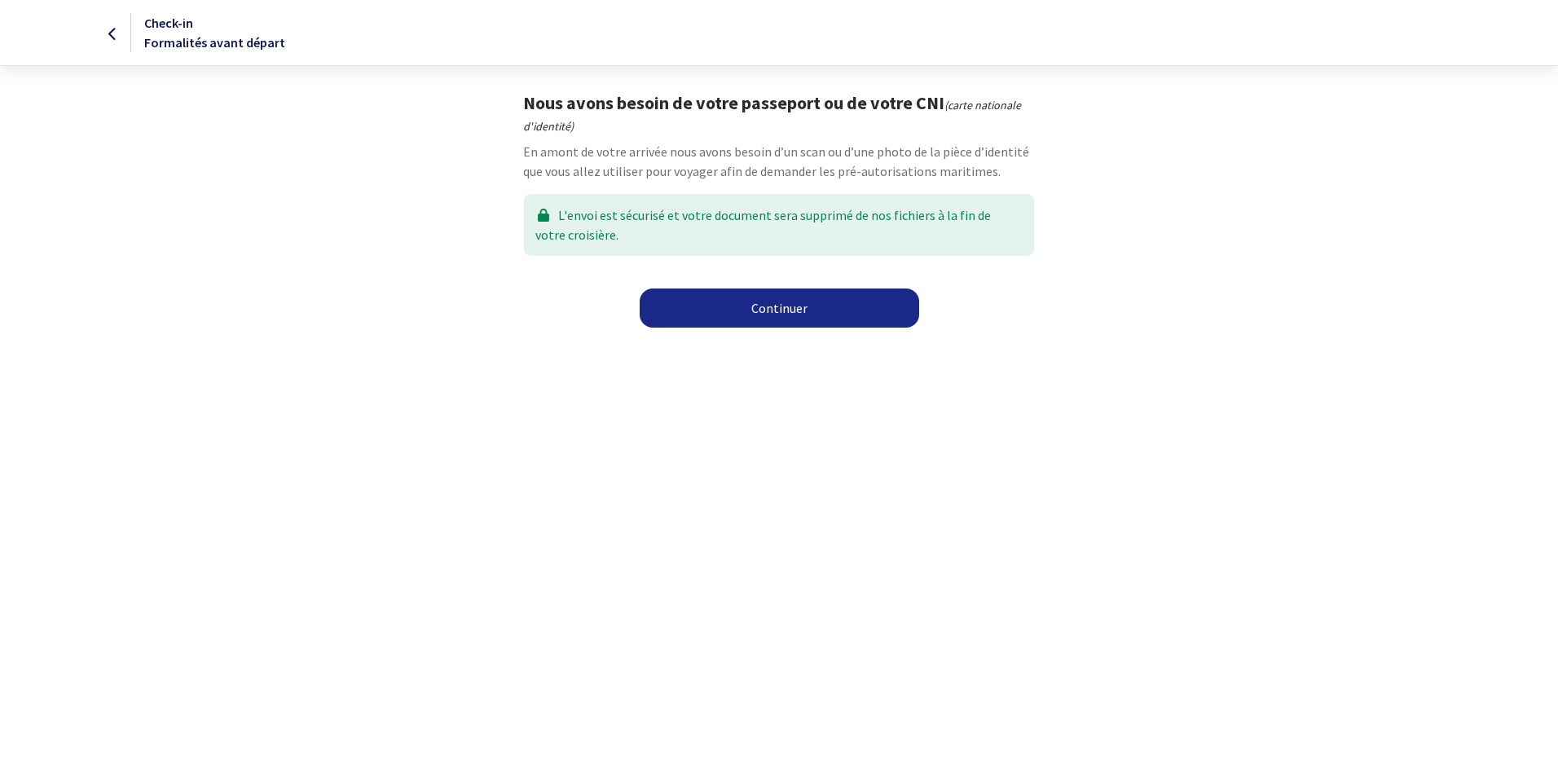
click at [116, 34] on icon at bounding box center [113, 34] width 9 height 1
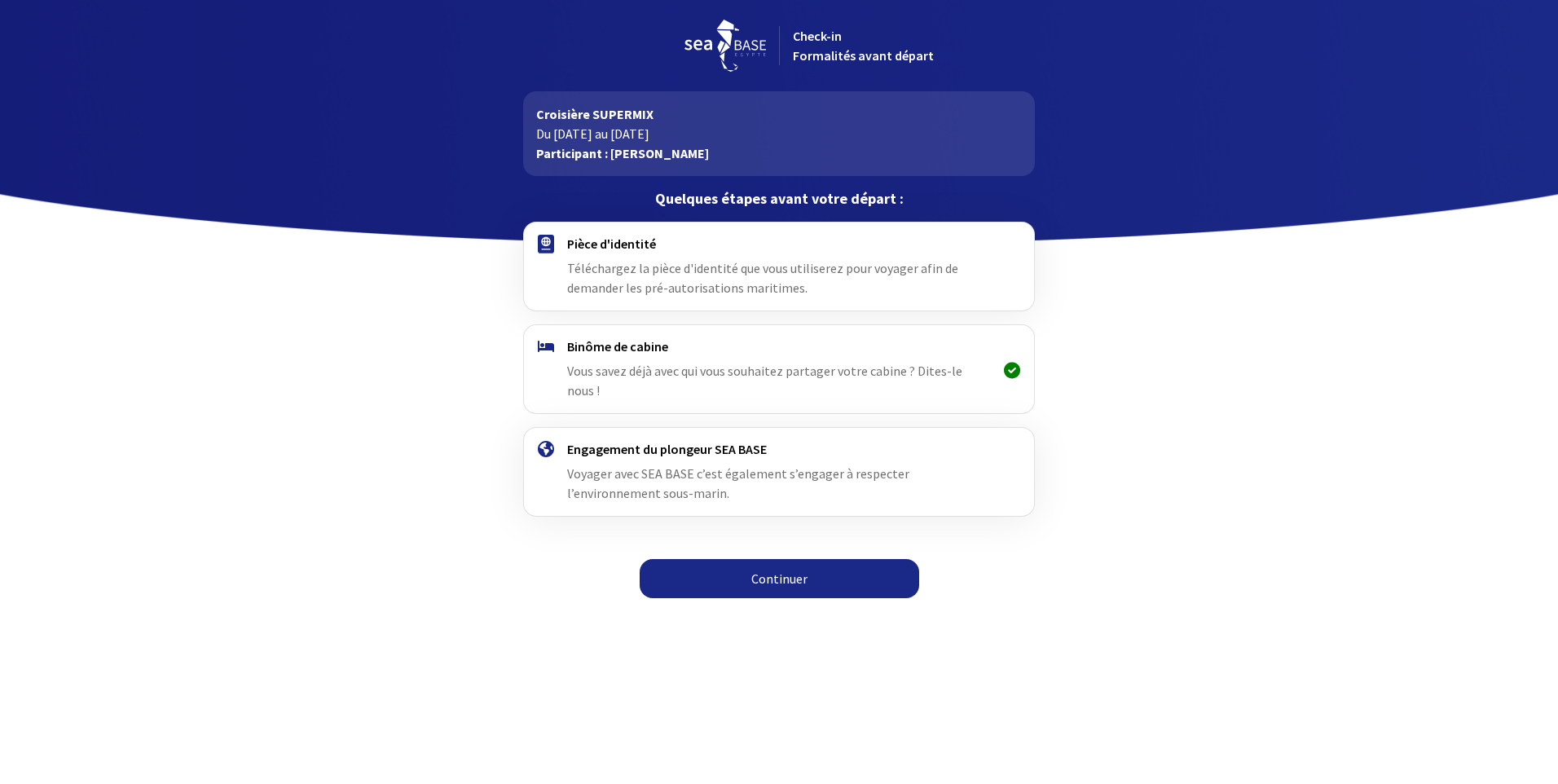
click at [785, 560] on link "Continuer" at bounding box center [779, 579] width 280 height 39
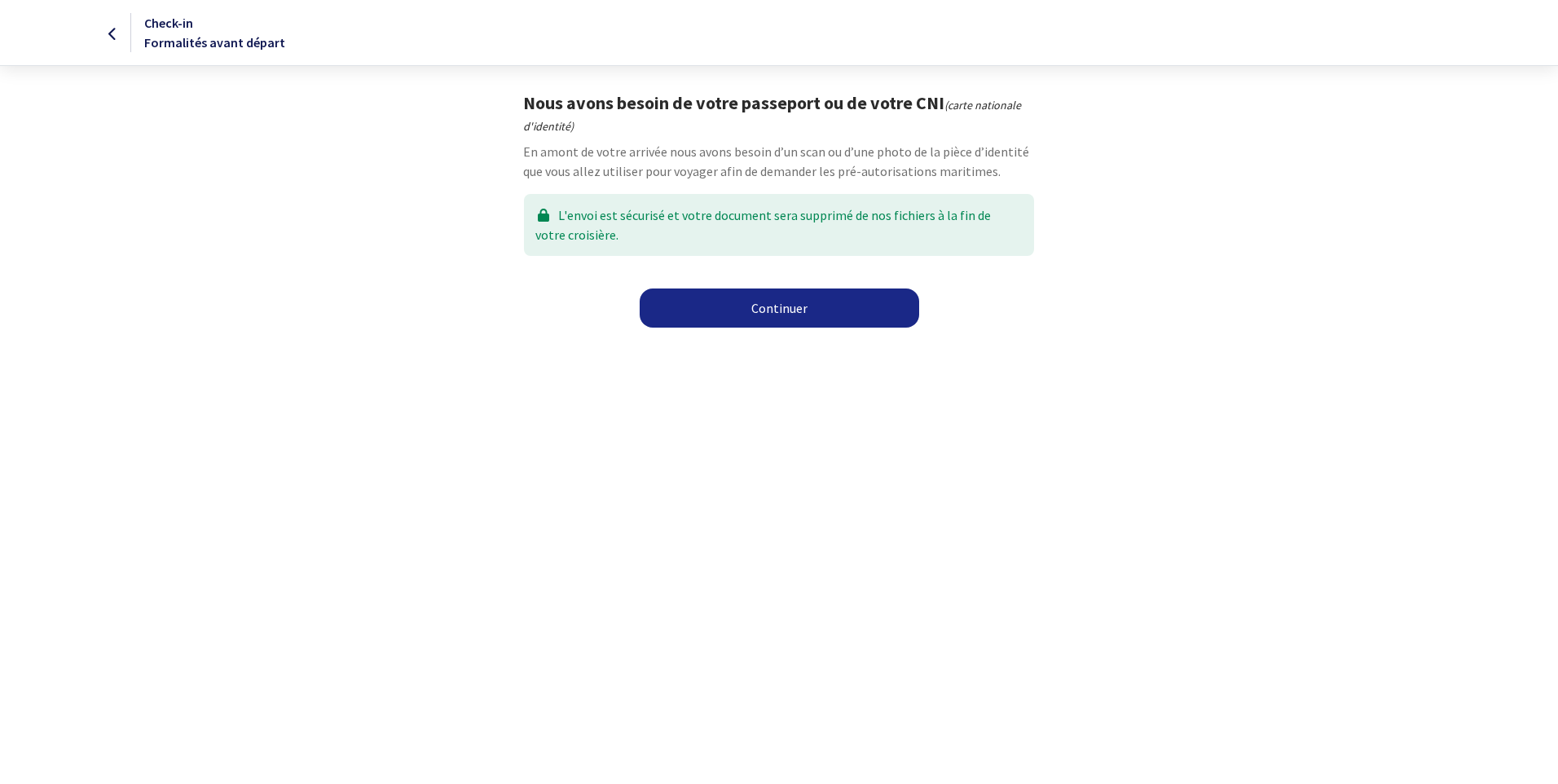
click at [740, 316] on link "Continuer" at bounding box center [779, 308] width 280 height 39
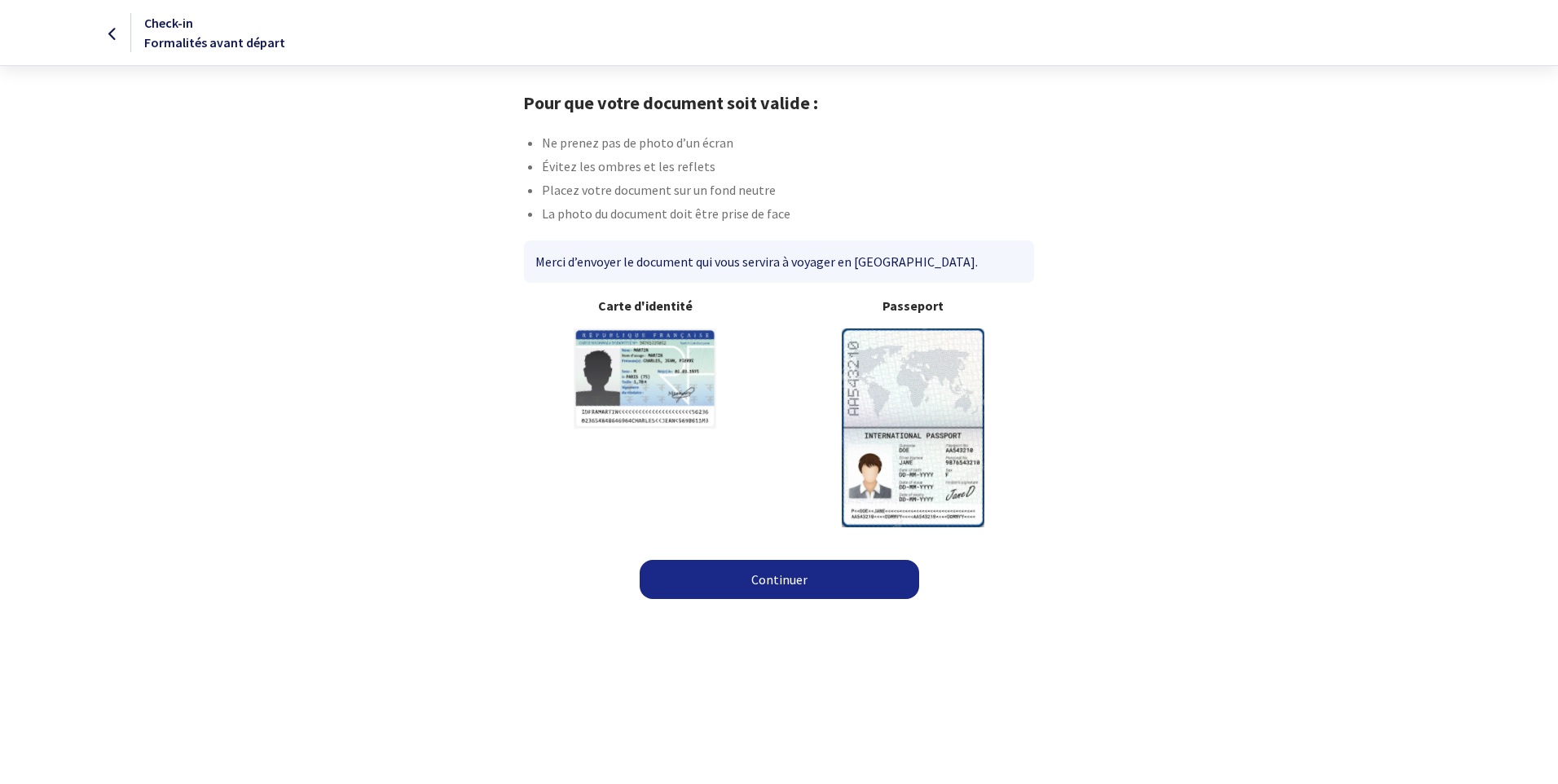
click at [772, 576] on link "Continuer" at bounding box center [779, 579] width 280 height 39
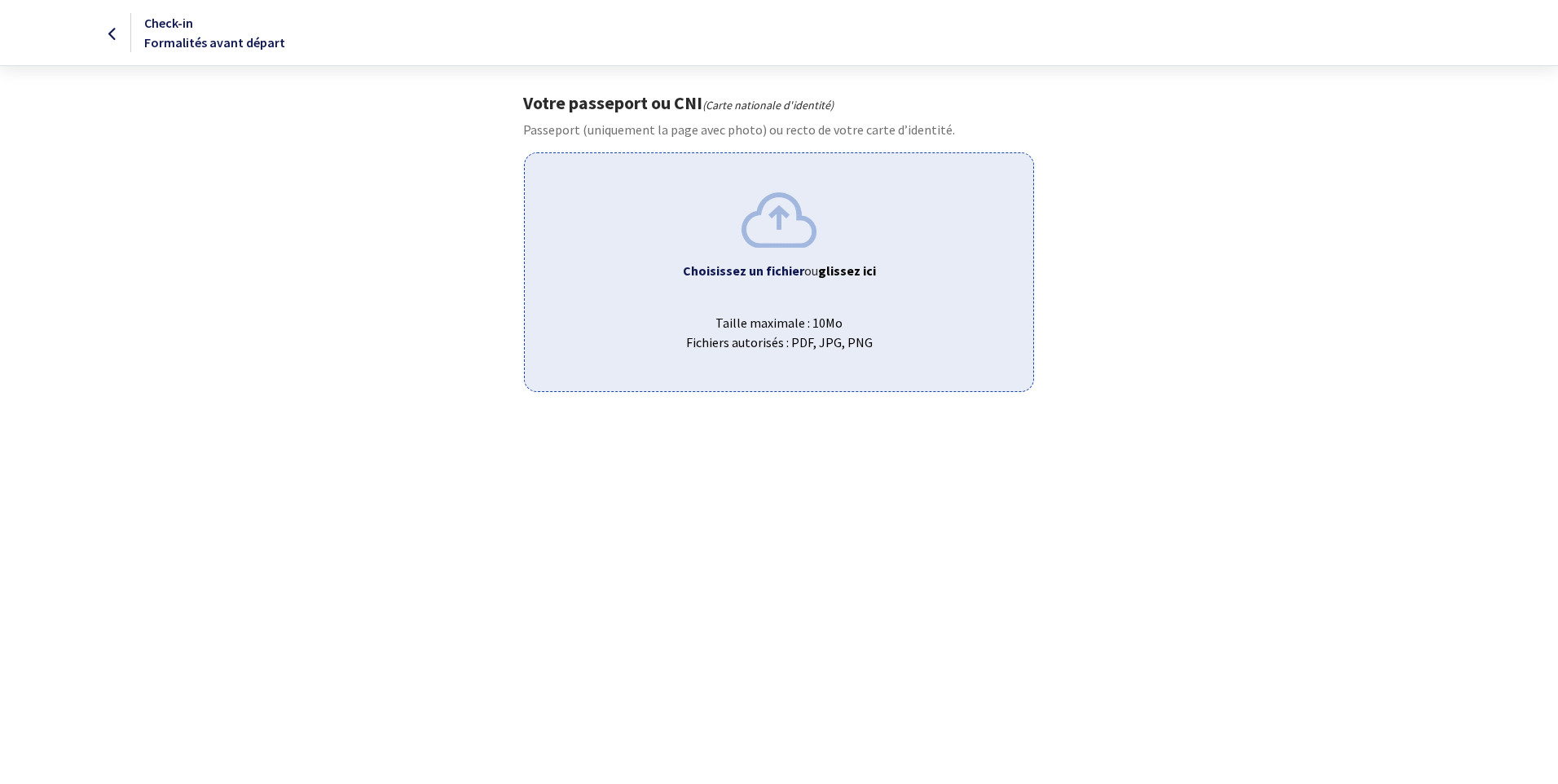
click at [741, 303] on span "Taille maximale : 10Mo Fichiers autorisés : PDF, JPG, PNG" at bounding box center [779, 326] width 481 height 52
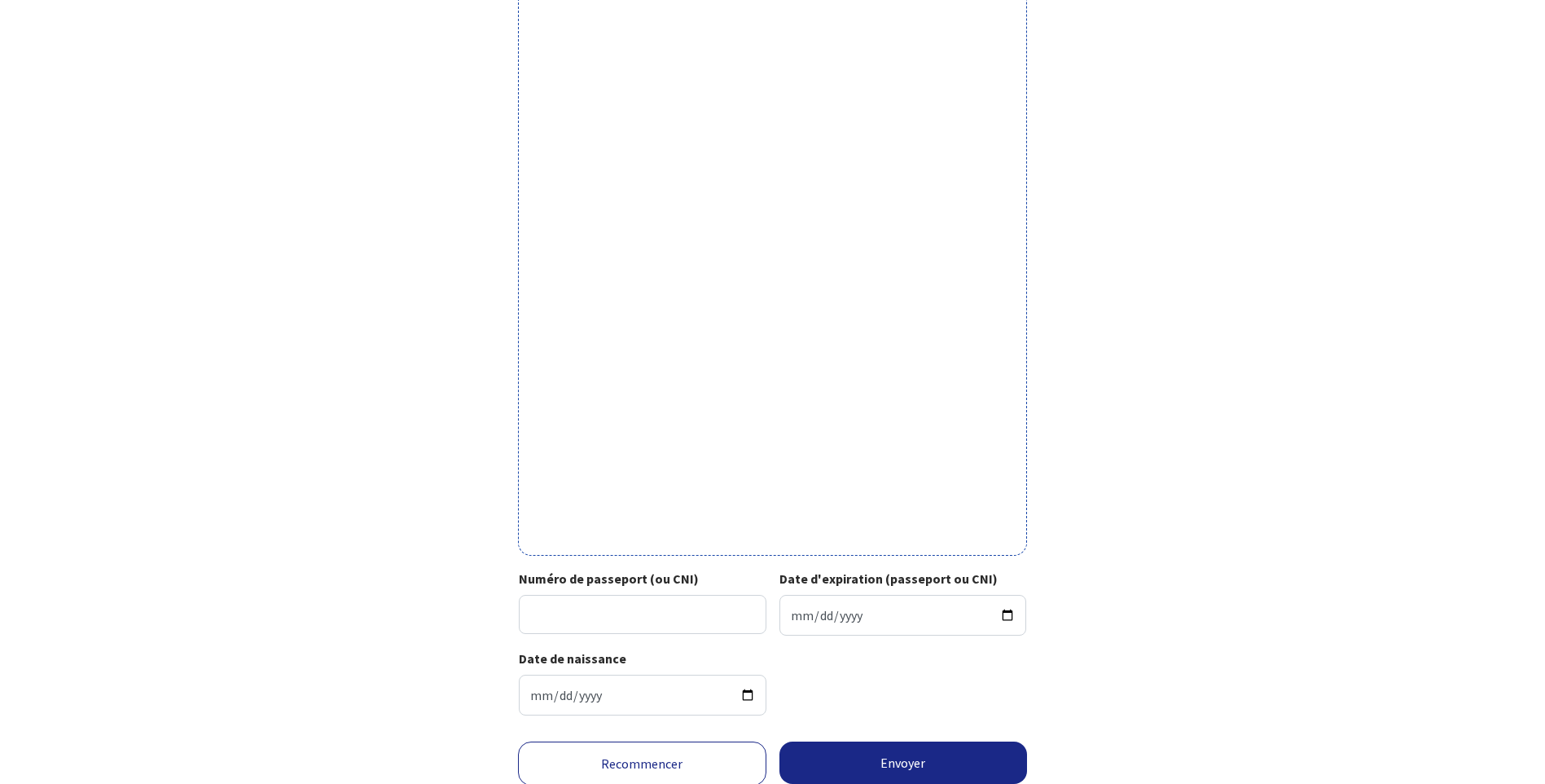
scroll to position [316, 0]
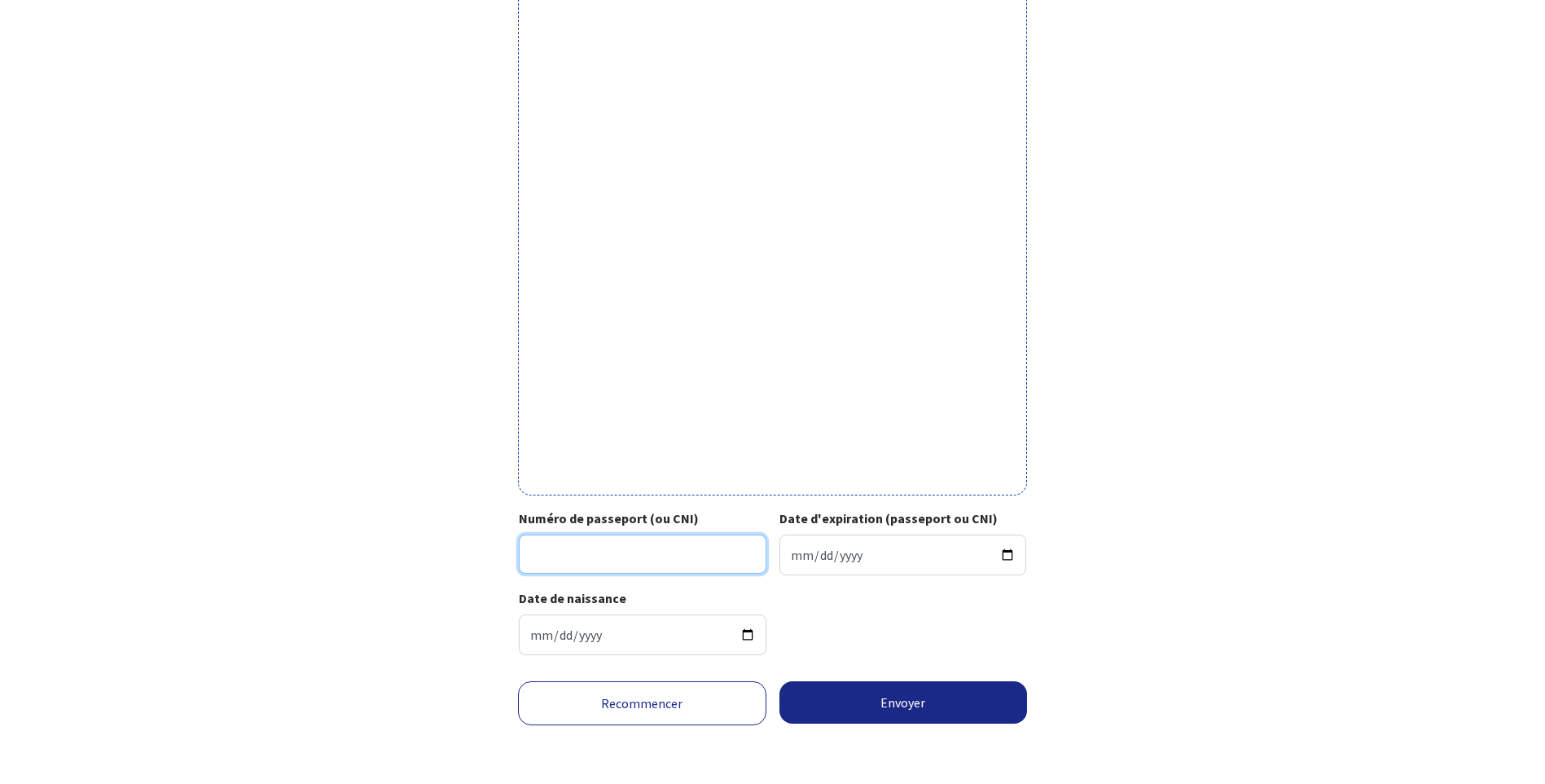
click at [566, 560] on input "Numéro de passeport (ou CNI)" at bounding box center [643, 554] width 248 height 39
type input "22AK67721"
click at [1010, 556] on input "Date d'expiration (passeport ou CNI)" at bounding box center [903, 554] width 248 height 41
type input "2032-03-02"
click at [927, 705] on button "Envoyer" at bounding box center [903, 703] width 248 height 43
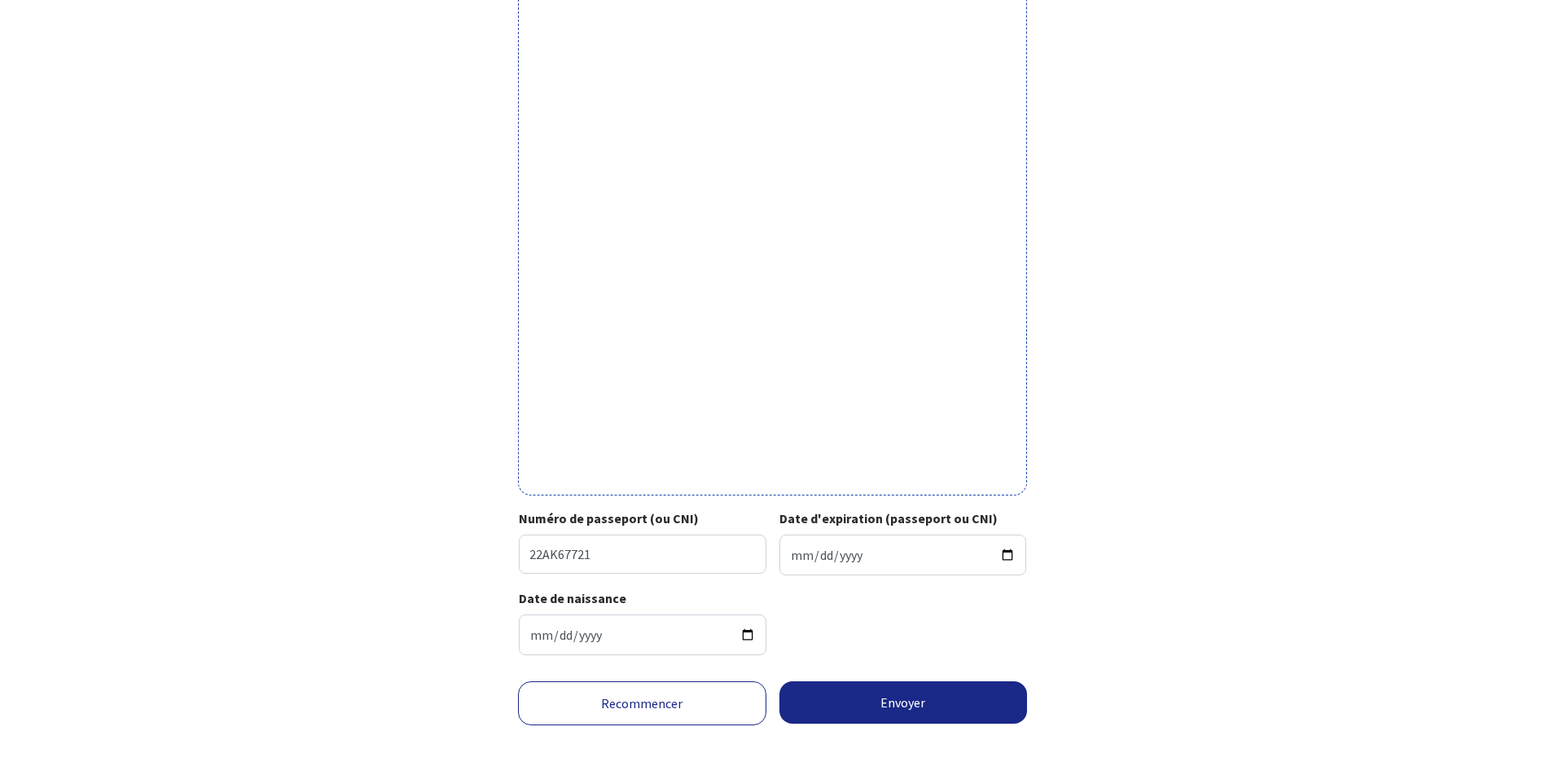
scroll to position [291, 0]
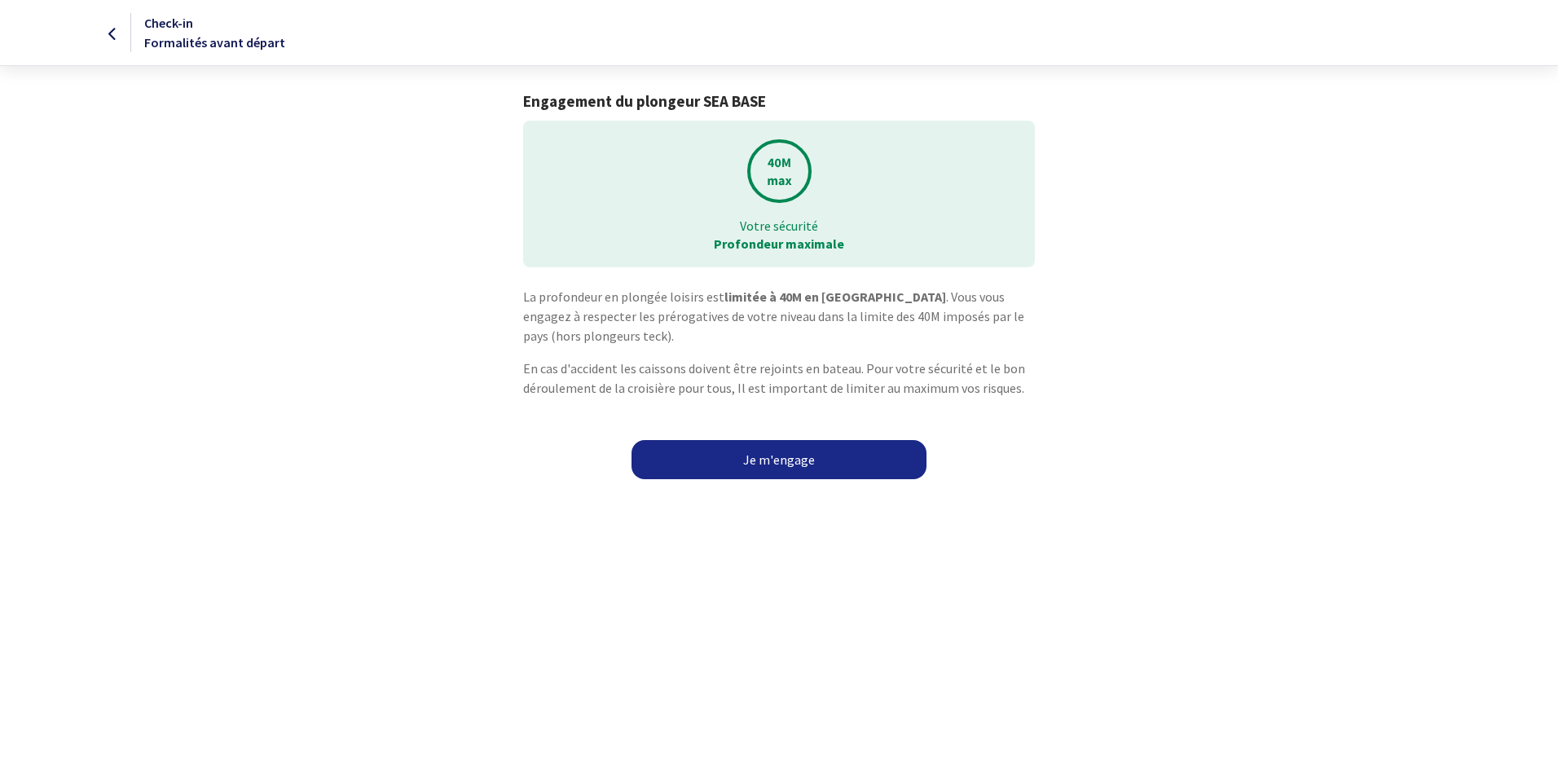
click at [776, 461] on link "Je m'engage" at bounding box center [779, 459] width 295 height 39
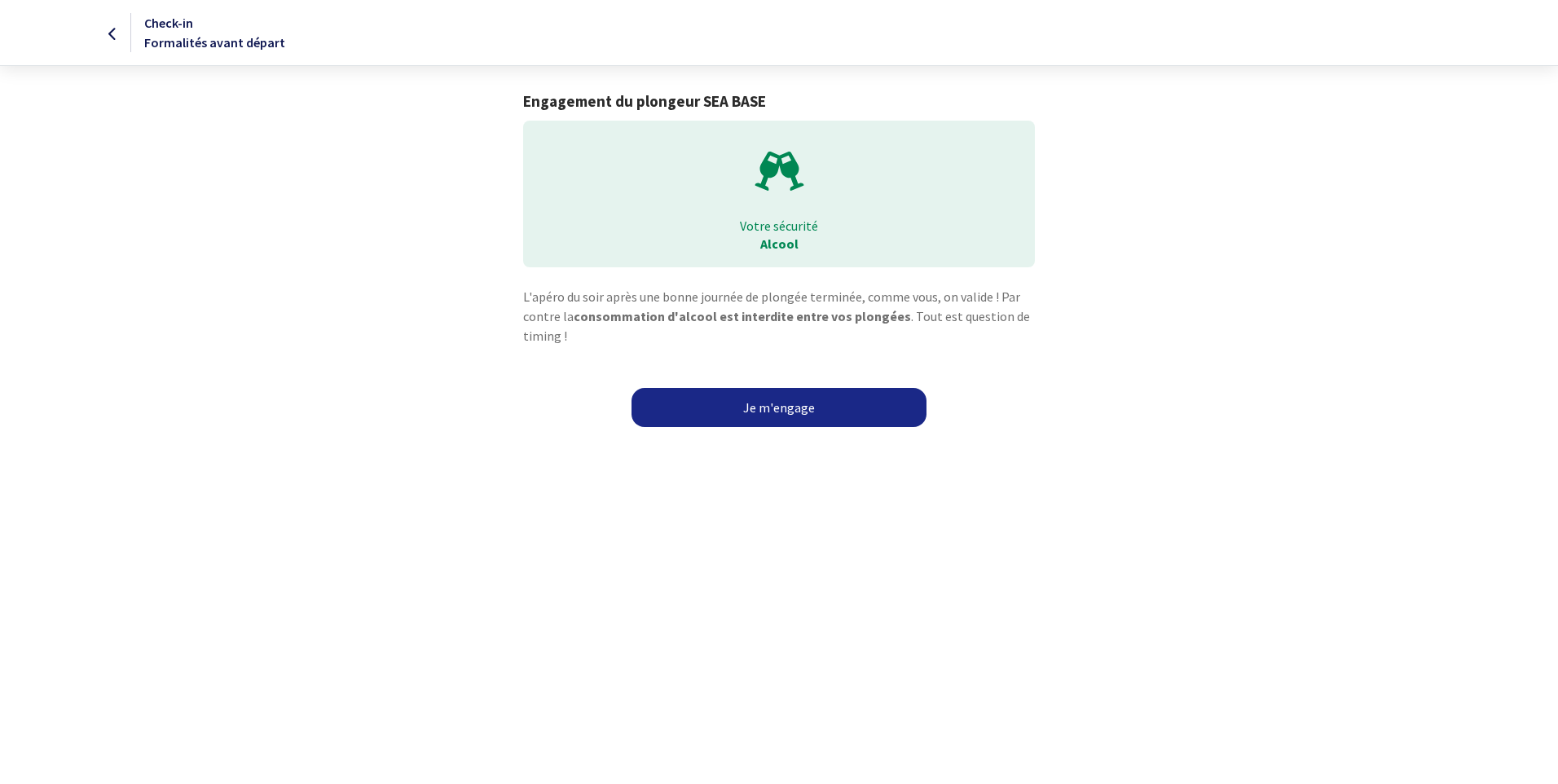
click at [778, 406] on link "Je m'engage" at bounding box center [779, 407] width 295 height 39
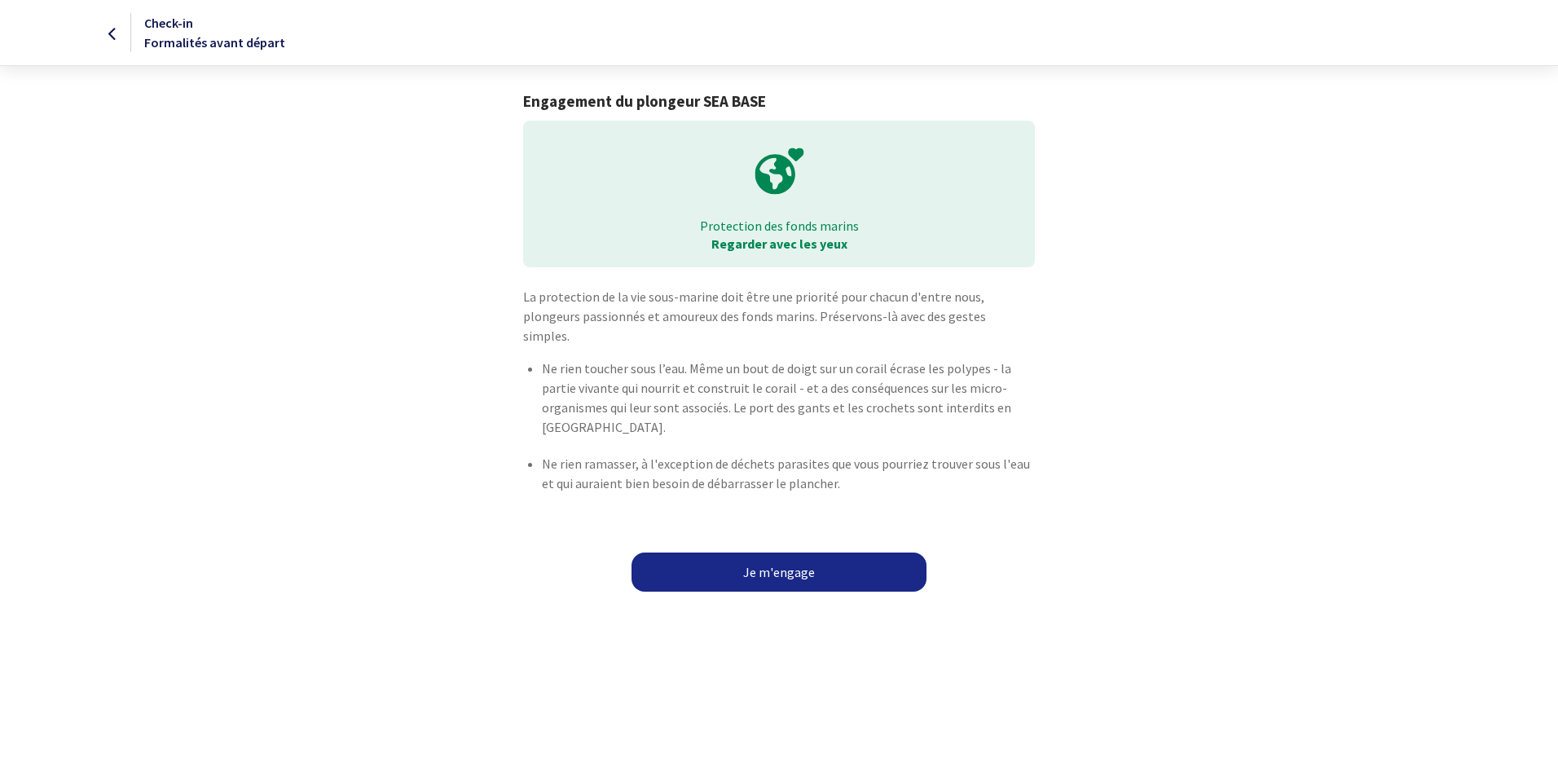
click at [779, 553] on link "Je m'engage" at bounding box center [779, 572] width 295 height 39
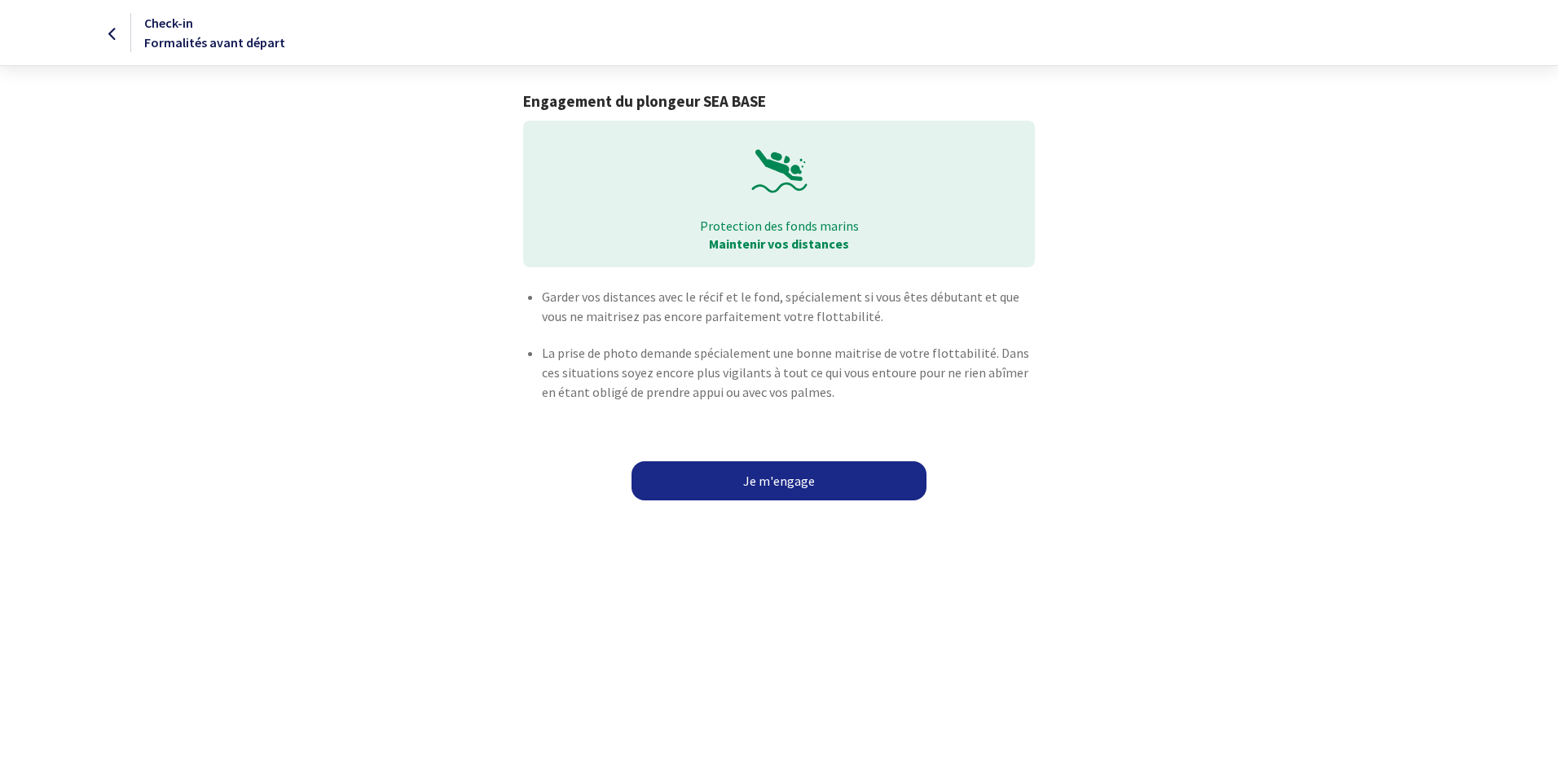
click at [785, 489] on link "Je m'engage" at bounding box center [779, 480] width 295 height 39
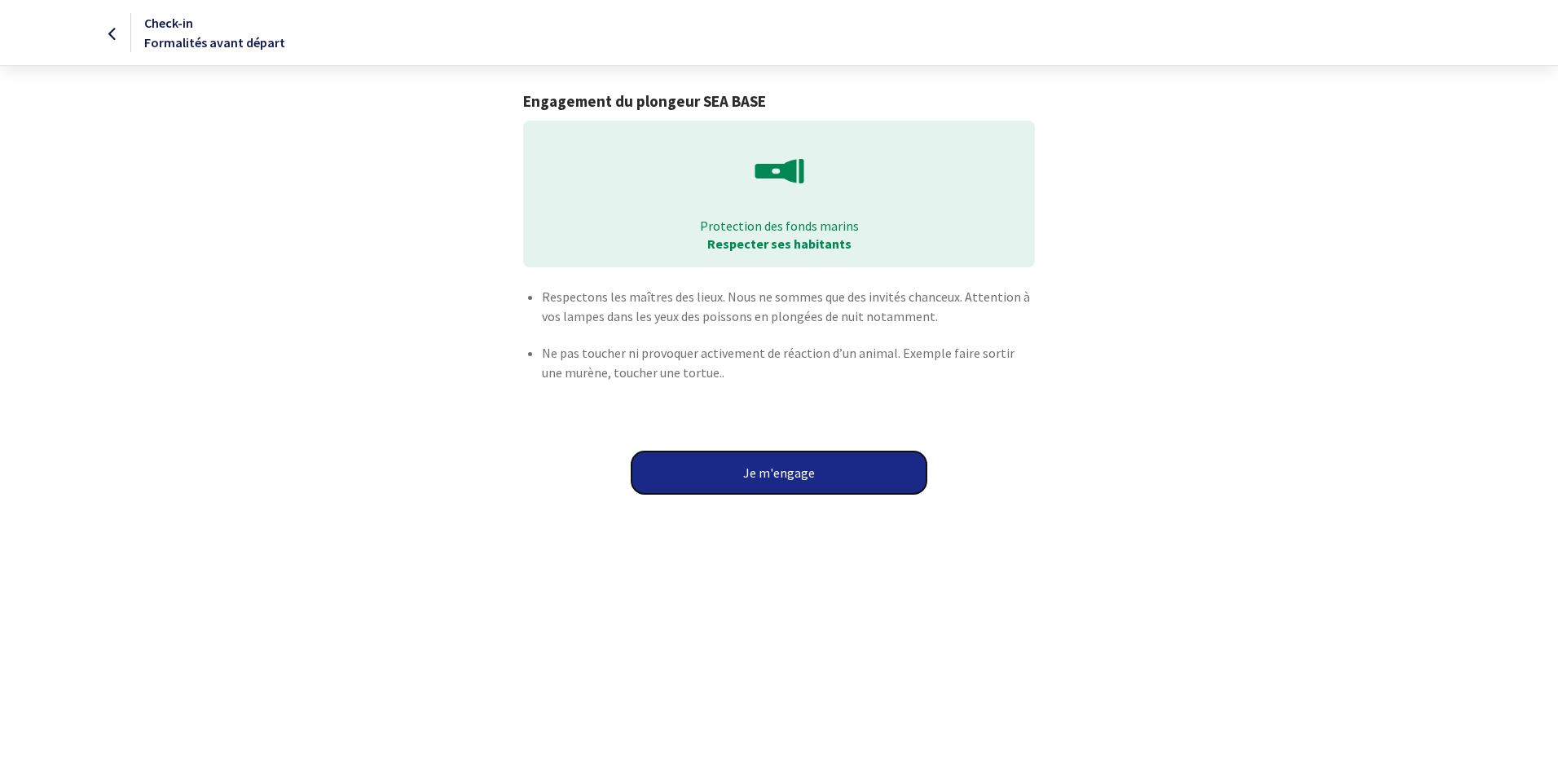
drag, startPoint x: 785, startPoint y: 472, endPoint x: 771, endPoint y: 486, distance: 19.8
click at [785, 479] on button "Je m'engage" at bounding box center [779, 473] width 295 height 43
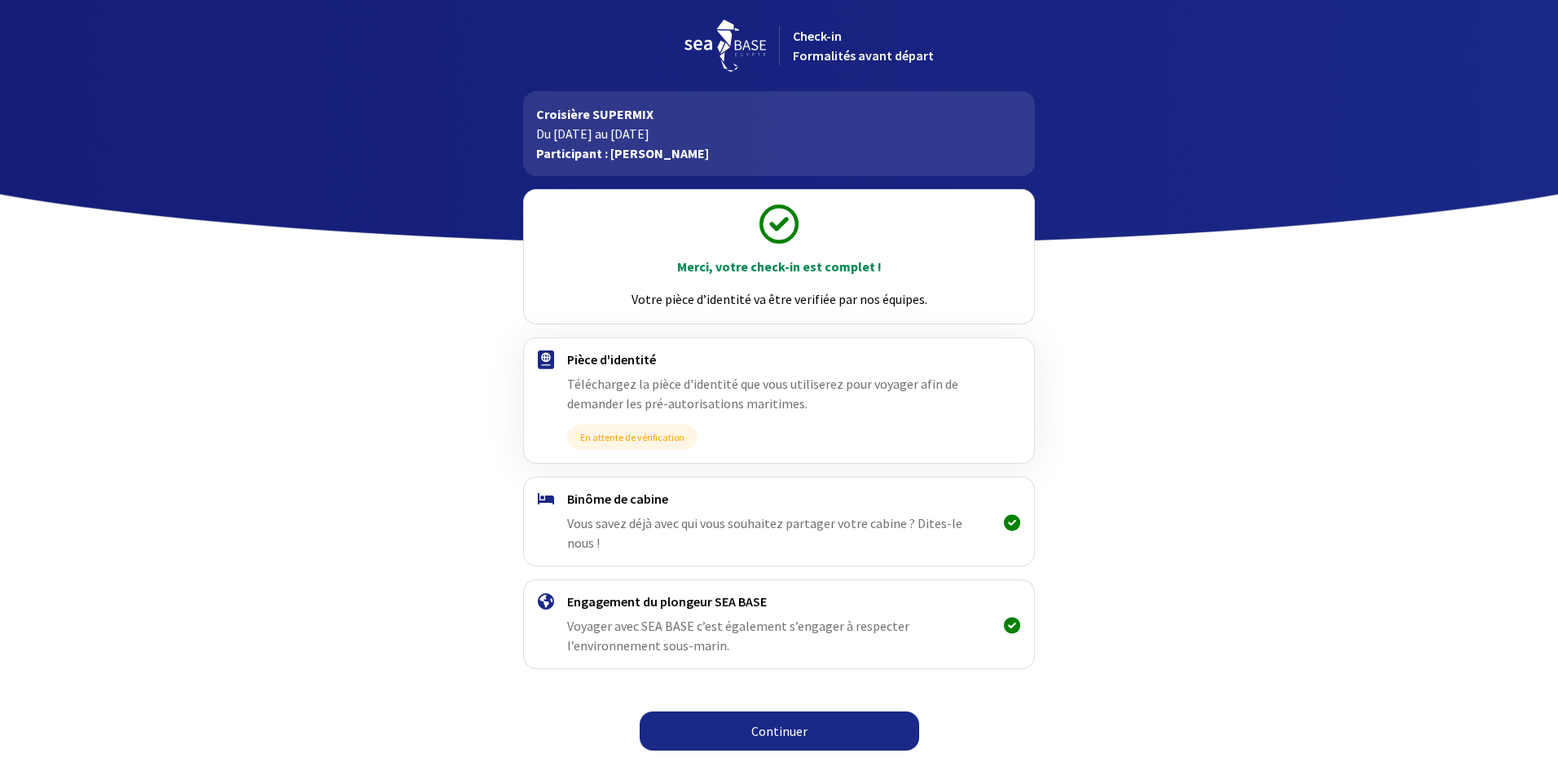
click at [779, 714] on link "Continuer" at bounding box center [779, 730] width 280 height 39
click at [779, 713] on link "Continuer" at bounding box center [779, 730] width 280 height 39
